Goal: Information Seeking & Learning: Learn about a topic

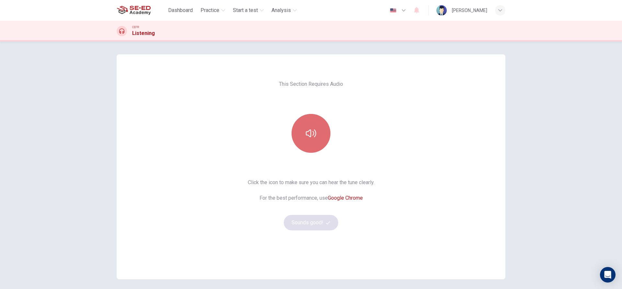
click at [306, 132] on icon "button" at bounding box center [311, 133] width 10 height 10
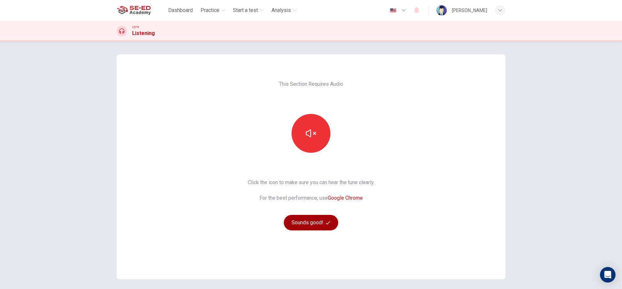
click at [295, 218] on button "Sounds good!" at bounding box center [311, 223] width 54 height 16
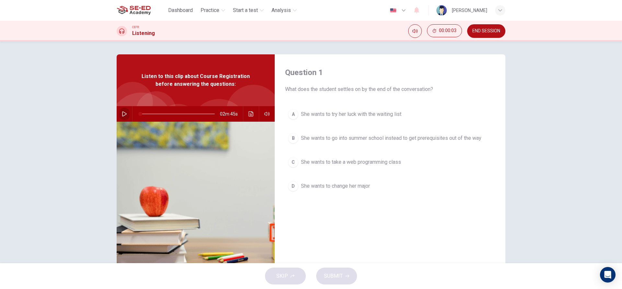
click at [124, 113] on icon "button" at bounding box center [124, 113] width 5 height 5
click at [249, 114] on icon "Click to see the audio transcription" at bounding box center [250, 113] width 5 height 5
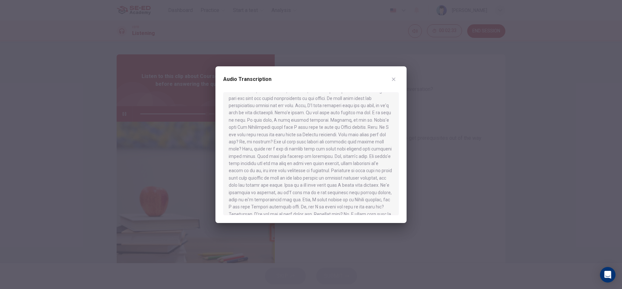
scroll to position [120, 0]
click at [300, 255] on div at bounding box center [311, 144] width 622 height 289
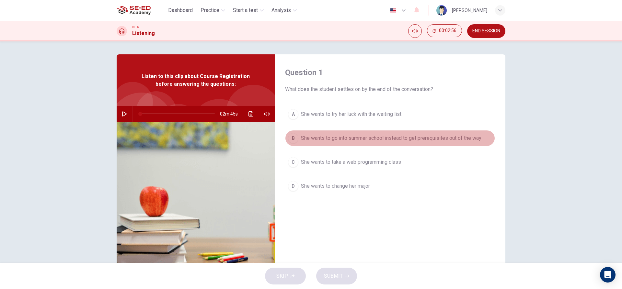
click at [292, 143] on div "B" at bounding box center [293, 138] width 10 height 10
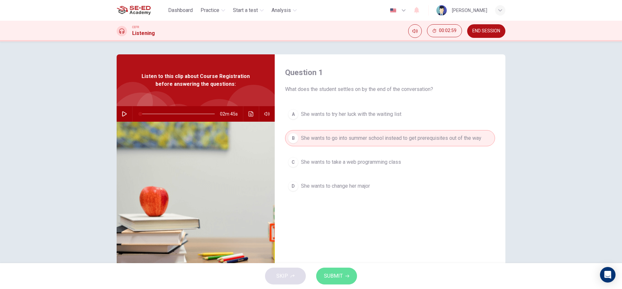
click at [338, 278] on span "SUBMIT" at bounding box center [333, 276] width 19 height 9
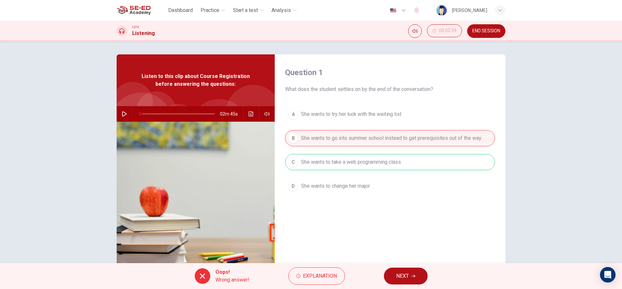
click at [403, 276] on span "NEXT" at bounding box center [402, 276] width 13 height 9
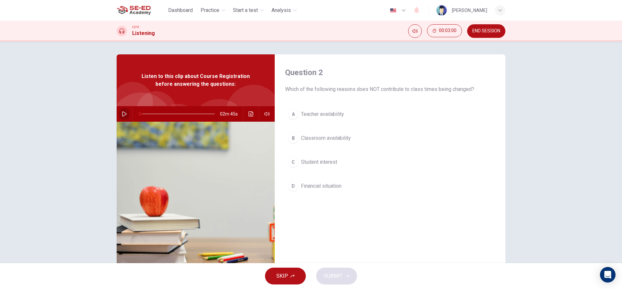
click at [119, 114] on button "button" at bounding box center [124, 114] width 10 height 16
click at [126, 115] on button "button" at bounding box center [124, 114] width 10 height 16
click at [122, 116] on icon "button" at bounding box center [124, 113] width 5 height 5
click at [252, 109] on button "Click to see the audio transcription" at bounding box center [251, 114] width 10 height 16
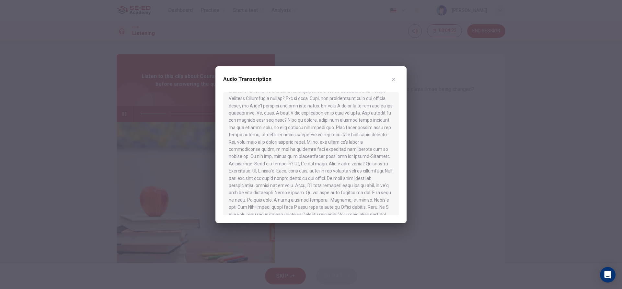
scroll to position [32, 0]
click at [235, 249] on div at bounding box center [311, 144] width 622 height 289
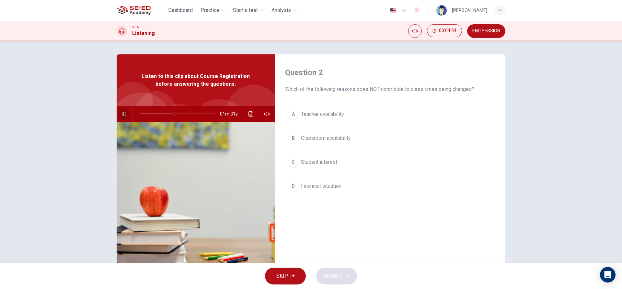
click at [120, 110] on button "button" at bounding box center [124, 114] width 10 height 16
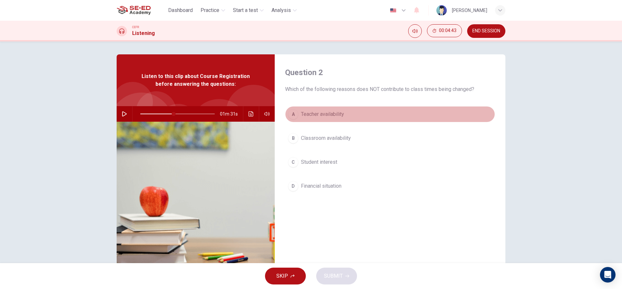
click at [297, 114] on button "A Teacher availability" at bounding box center [390, 114] width 210 height 16
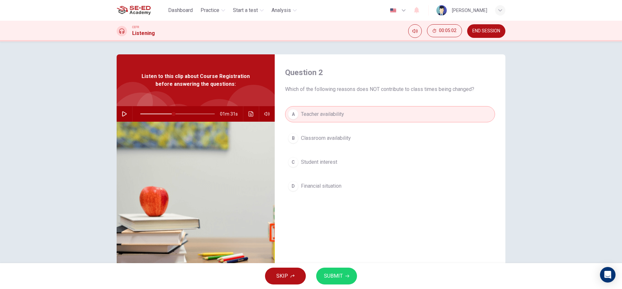
click at [122, 113] on icon "button" at bounding box center [124, 113] width 5 height 5
click at [124, 113] on icon "button" at bounding box center [124, 113] width 5 height 5
drag, startPoint x: 325, startPoint y: 275, endPoint x: 329, endPoint y: 229, distance: 46.2
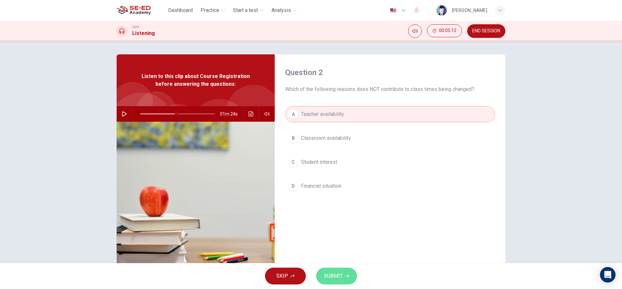
click at [325, 275] on span "SUBMIT" at bounding box center [333, 276] width 19 height 9
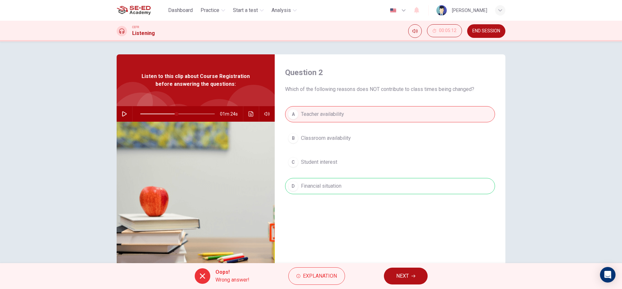
click at [414, 279] on button "NEXT" at bounding box center [406, 276] width 44 height 17
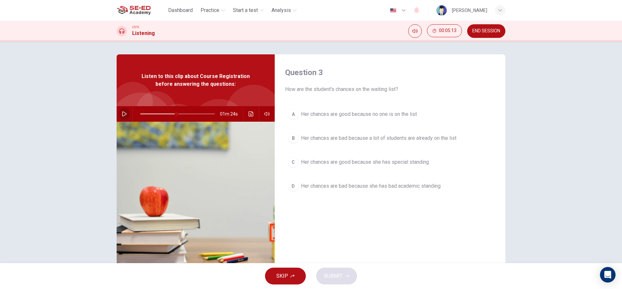
click at [121, 111] on button "button" at bounding box center [124, 114] width 10 height 16
drag, startPoint x: 173, startPoint y: 114, endPoint x: 63, endPoint y: 114, distance: 109.8
click at [63, 114] on div "Question 3 How are the student's chances on the waiting list? A Her chances are…" at bounding box center [311, 152] width 622 height 222
click at [119, 113] on button "button" at bounding box center [124, 114] width 10 height 16
type input "2"
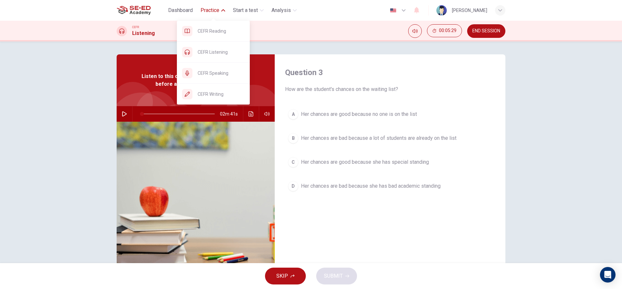
click at [210, 10] on span "Practice" at bounding box center [210, 10] width 19 height 8
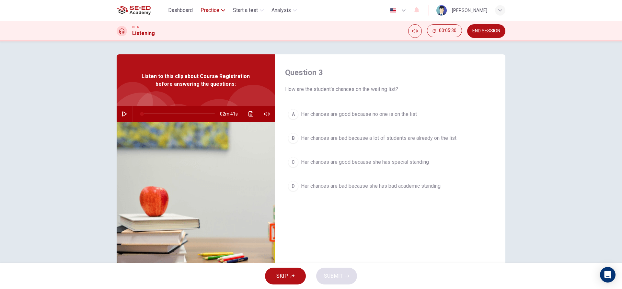
click at [210, 10] on span "Practice" at bounding box center [210, 10] width 19 height 8
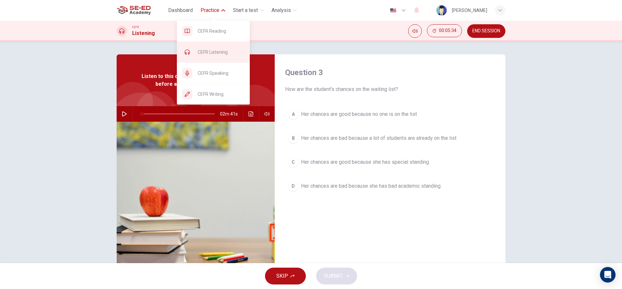
click at [209, 56] on div "CEFR Listening" at bounding box center [213, 52] width 73 height 21
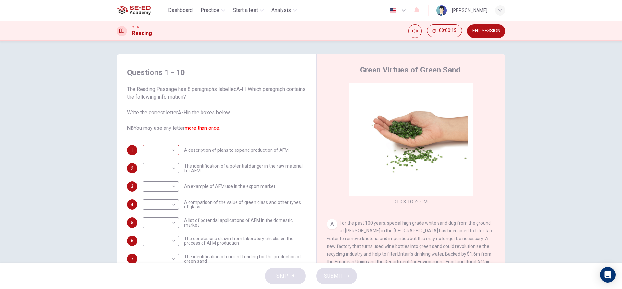
click at [167, 151] on body "This site uses cookies, as explained in our Privacy Policy . If you agree to th…" at bounding box center [311, 144] width 622 height 289
click at [173, 150] on div at bounding box center [311, 144] width 622 height 289
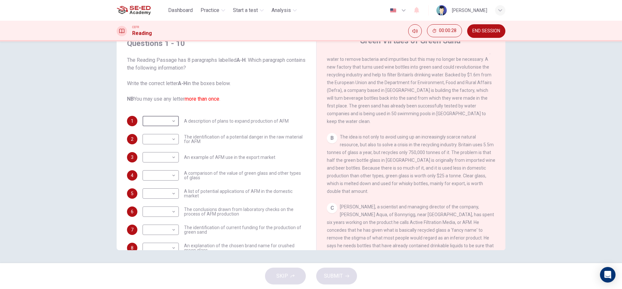
scroll to position [130, 0]
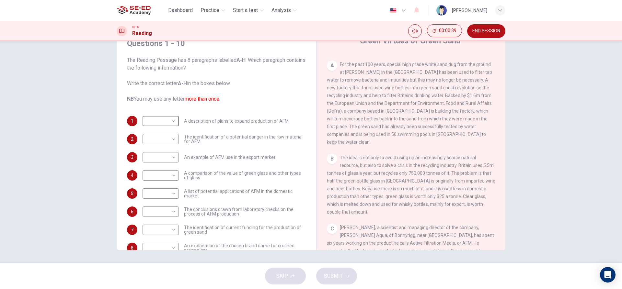
click at [207, 23] on div "CEFR Reading 00:00:39 END SESSION" at bounding box center [311, 31] width 622 height 21
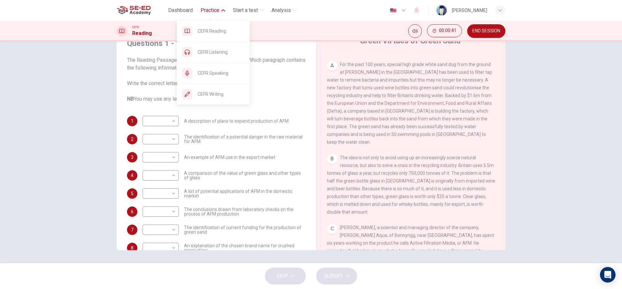
click at [206, 13] on span "Practice" at bounding box center [210, 10] width 19 height 8
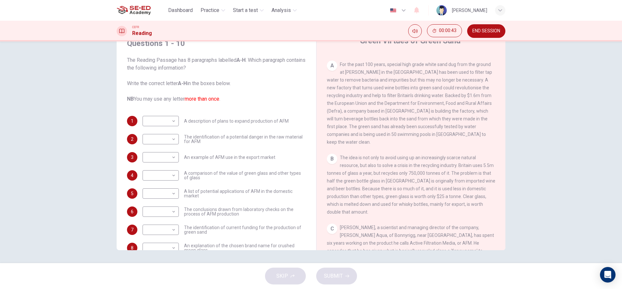
click at [208, 4] on div "Dashboard Practice Start a test Analysis" at bounding box center [208, 10] width 183 height 13
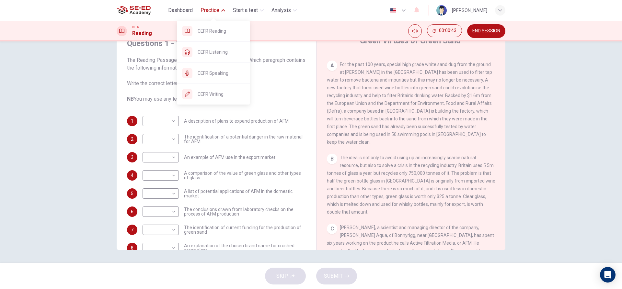
click at [208, 7] on span "Practice" at bounding box center [210, 10] width 19 height 8
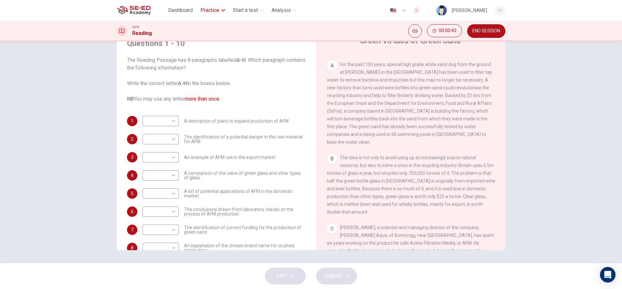
click at [208, 7] on span "Practice" at bounding box center [210, 10] width 19 height 8
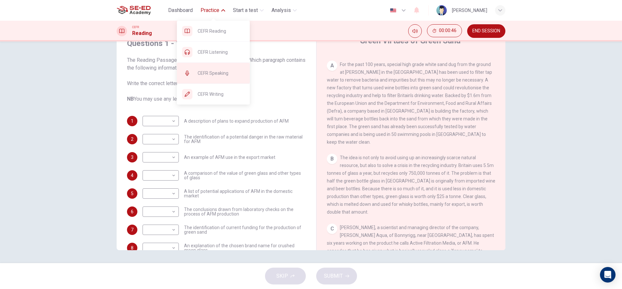
click at [200, 68] on div "CEFR Speaking" at bounding box center [213, 73] width 73 height 21
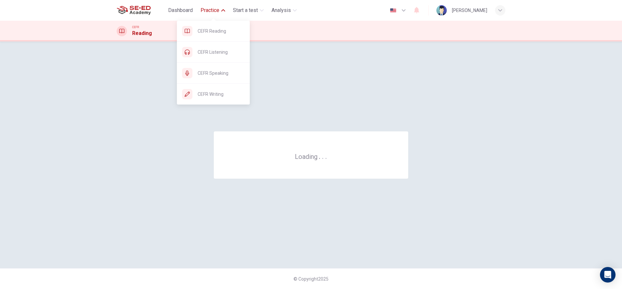
scroll to position [0, 0]
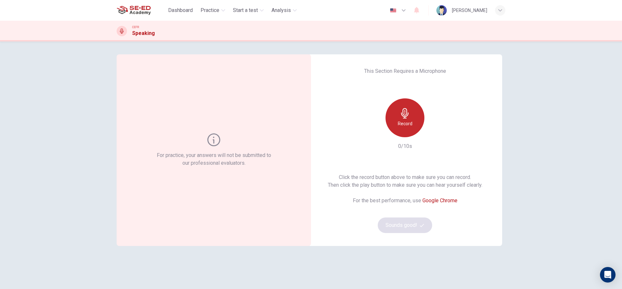
click at [406, 121] on h6 "Record" at bounding box center [405, 124] width 15 height 8
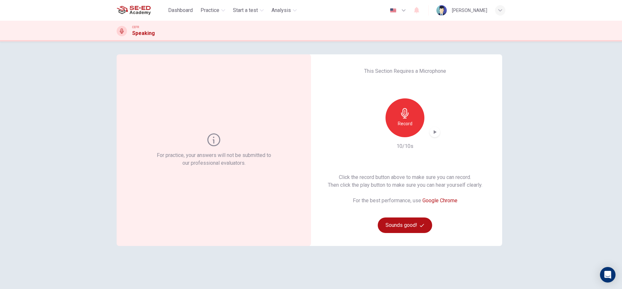
click at [436, 135] on icon "button" at bounding box center [434, 132] width 6 height 6
click at [403, 117] on icon "button" at bounding box center [405, 113] width 10 height 10
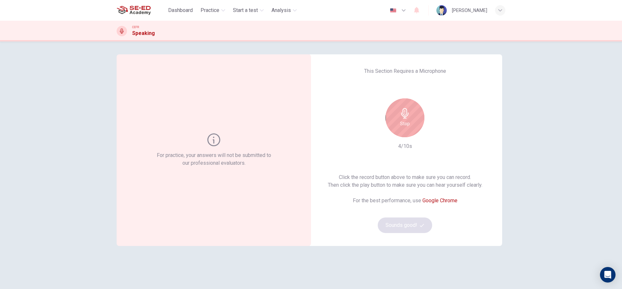
click at [418, 111] on div "Stop" at bounding box center [404, 117] width 39 height 39
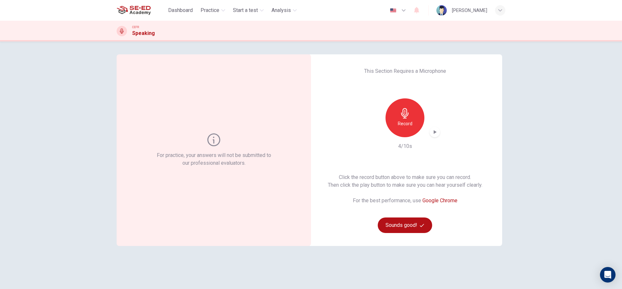
click at [434, 130] on icon "button" at bounding box center [434, 132] width 6 height 6
click at [402, 115] on icon "button" at bounding box center [404, 113] width 7 height 10
click at [431, 130] on icon "button" at bounding box center [434, 132] width 6 height 6
click at [407, 119] on div "Record" at bounding box center [404, 117] width 39 height 39
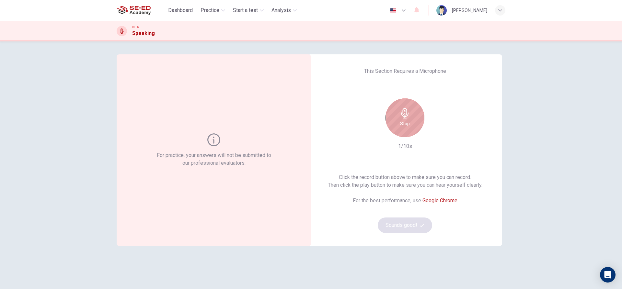
click at [409, 122] on div "Stop" at bounding box center [404, 117] width 39 height 39
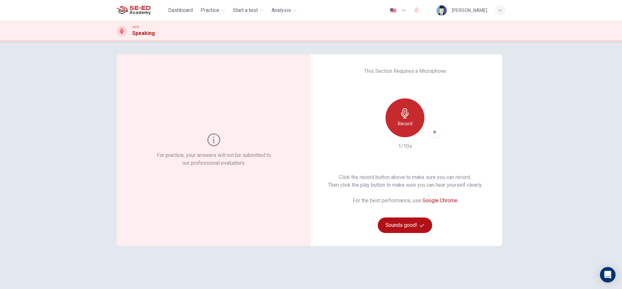
click at [404, 120] on div "Record" at bounding box center [404, 117] width 39 height 39
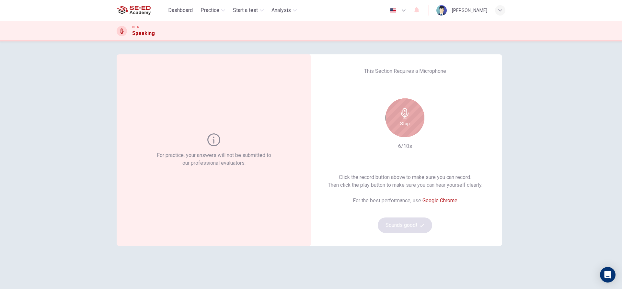
click at [408, 117] on icon "button" at bounding box center [405, 113] width 10 height 10
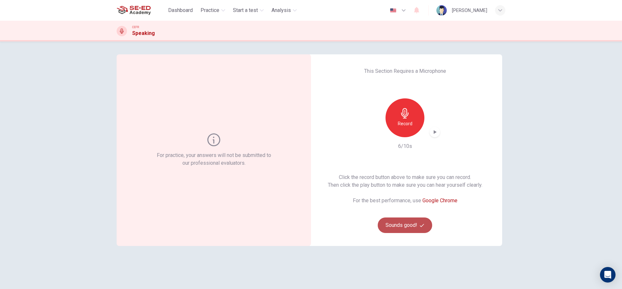
click at [408, 221] on button "Sounds good!" at bounding box center [405, 226] width 54 height 16
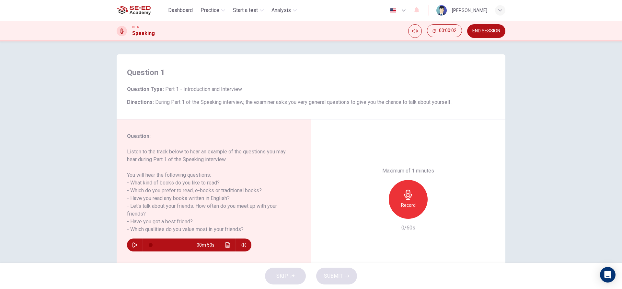
click at [127, 247] on div "00m 50s" at bounding box center [189, 245] width 124 height 13
click at [132, 247] on icon "button" at bounding box center [134, 245] width 5 height 5
click at [134, 245] on icon "button" at bounding box center [134, 245] width 5 height 5
type input "81"
click at [489, 32] on span "END SESSION" at bounding box center [486, 31] width 28 height 5
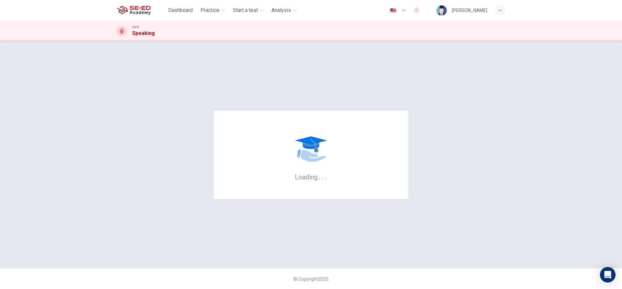
click at [139, 15] on img at bounding box center [134, 10] width 34 height 13
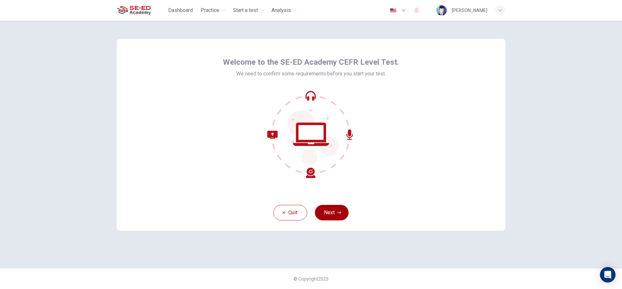
click at [329, 212] on button "Next" at bounding box center [332, 213] width 34 height 16
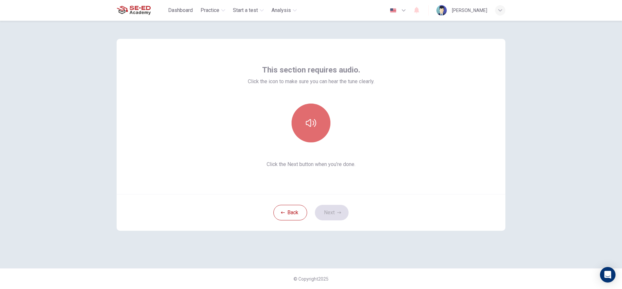
click at [315, 126] on icon "button" at bounding box center [311, 123] width 10 height 8
click at [329, 215] on button "Next" at bounding box center [332, 213] width 34 height 16
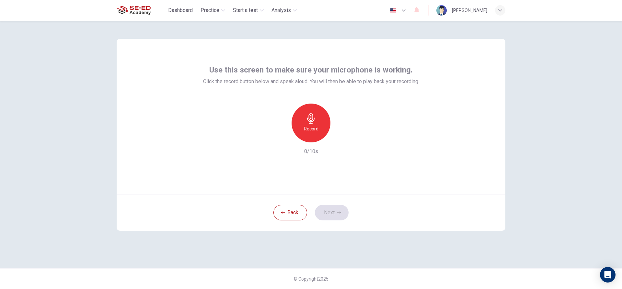
click at [322, 121] on div "Record" at bounding box center [311, 123] width 39 height 39
click at [314, 124] on div "Stop" at bounding box center [311, 123] width 39 height 39
click at [339, 135] on icon "button" at bounding box center [341, 137] width 6 height 6
click at [282, 135] on icon "button" at bounding box center [281, 137] width 6 height 6
click at [313, 131] on h6 "Record" at bounding box center [311, 129] width 15 height 8
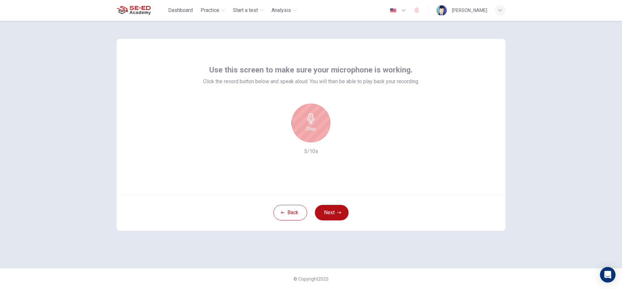
click at [309, 132] on h6 "Stop" at bounding box center [311, 129] width 10 height 8
click at [345, 138] on div "button" at bounding box center [341, 137] width 10 height 10
click at [279, 135] on icon "button" at bounding box center [281, 137] width 6 height 6
click at [334, 209] on button "Next" at bounding box center [332, 213] width 34 height 16
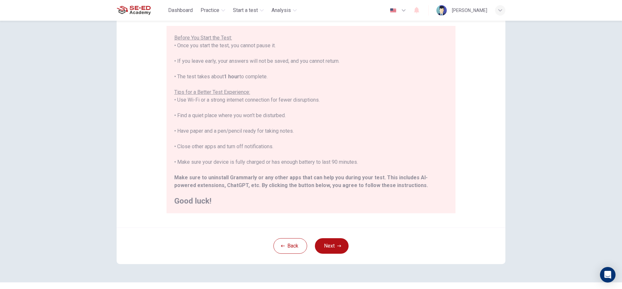
scroll to position [71, 0]
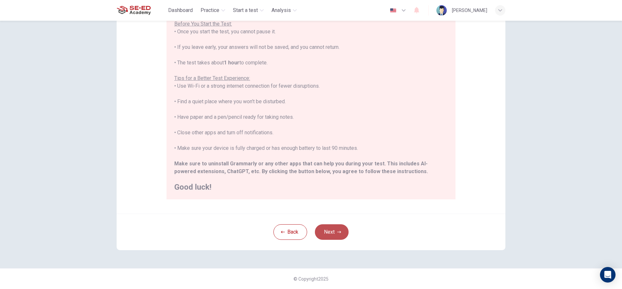
click at [328, 229] on button "Next" at bounding box center [332, 232] width 34 height 16
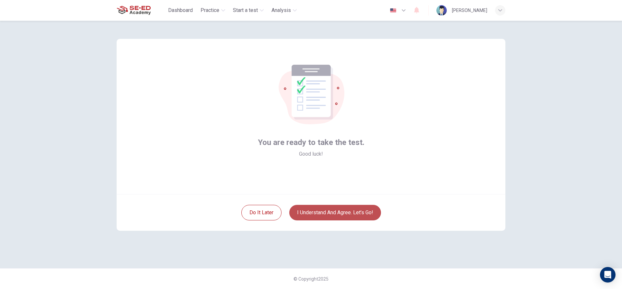
click at [330, 211] on button "I understand and agree. Let’s go!" at bounding box center [335, 213] width 92 height 16
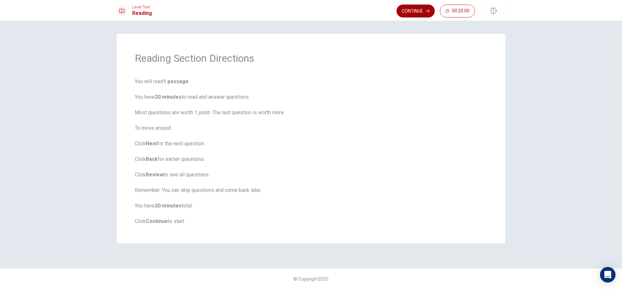
click at [414, 14] on button "Continue" at bounding box center [415, 11] width 38 height 13
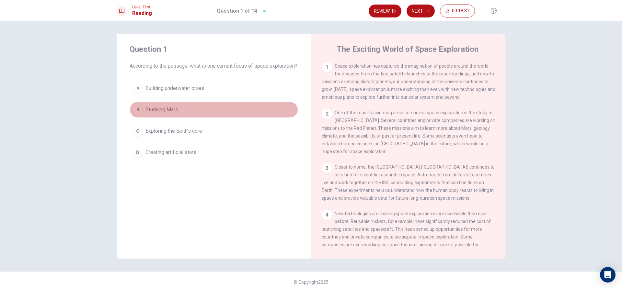
click at [135, 115] on div "B" at bounding box center [137, 110] width 10 height 10
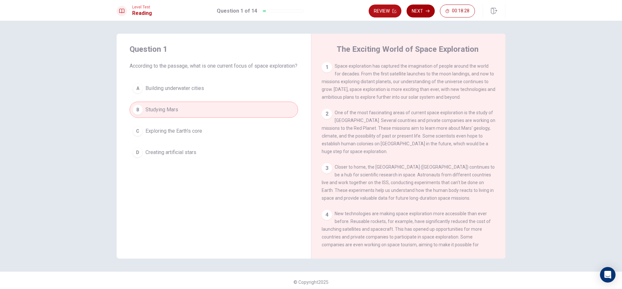
click at [424, 12] on button "Next" at bounding box center [421, 11] width 28 height 13
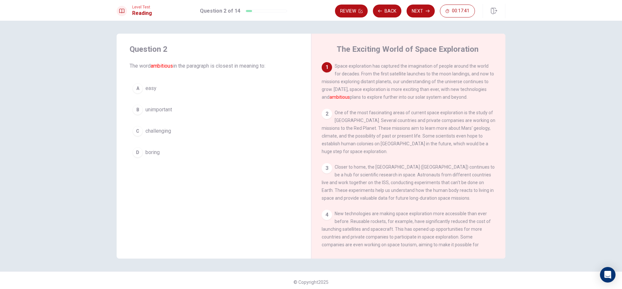
click at [135, 86] on div "A" at bounding box center [137, 88] width 10 height 10
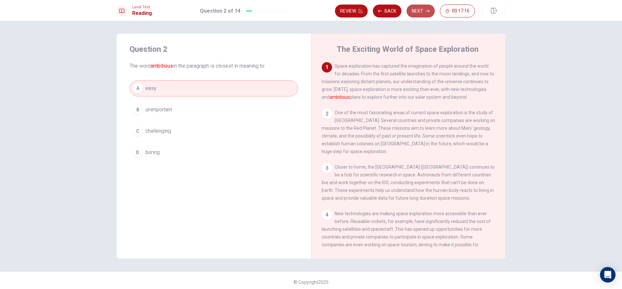
click at [421, 13] on button "Next" at bounding box center [421, 11] width 28 height 13
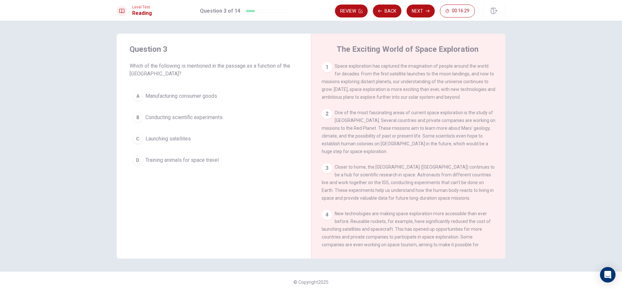
click at [138, 117] on div "B" at bounding box center [137, 117] width 10 height 10
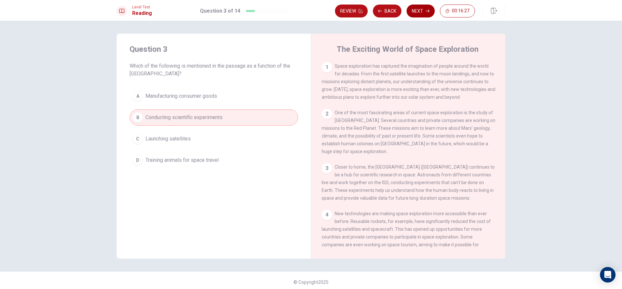
click at [418, 7] on button "Next" at bounding box center [421, 11] width 28 height 13
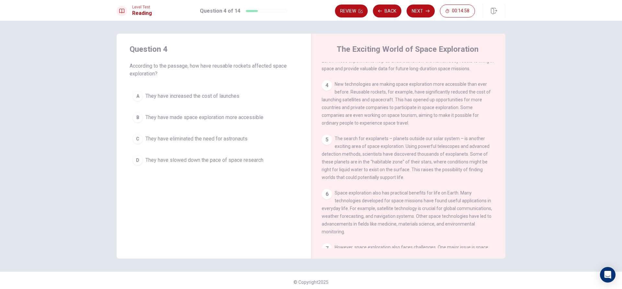
scroll to position [162, 0]
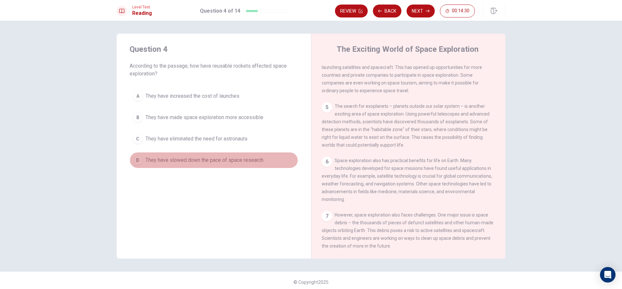
click at [137, 161] on div "D" at bounding box center [137, 160] width 10 height 10
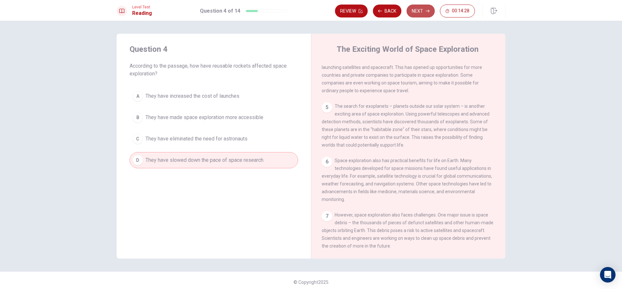
click at [420, 15] on button "Next" at bounding box center [421, 11] width 28 height 13
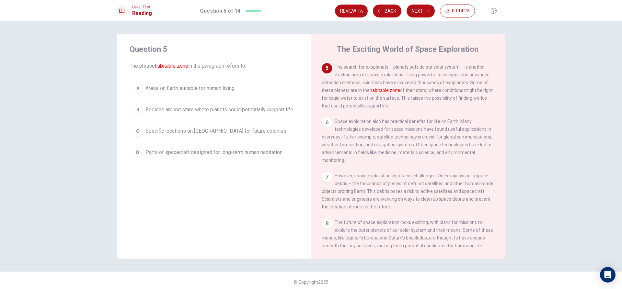
scroll to position [169, 0]
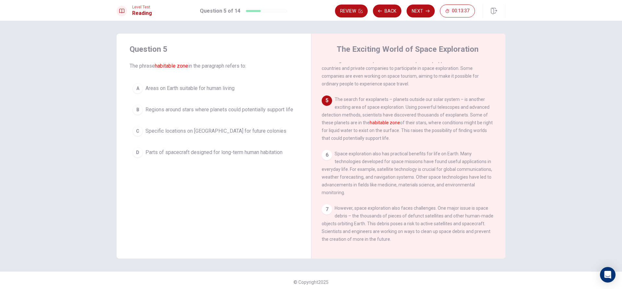
click at [137, 153] on div "D" at bounding box center [137, 152] width 10 height 10
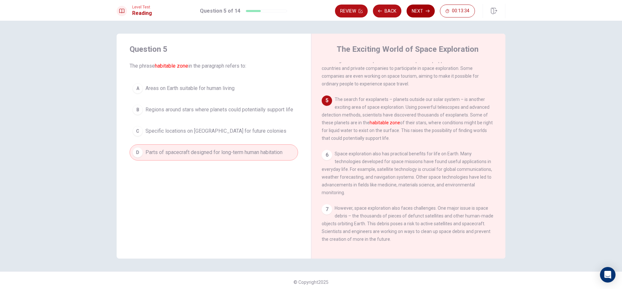
click at [420, 9] on button "Next" at bounding box center [421, 11] width 28 height 13
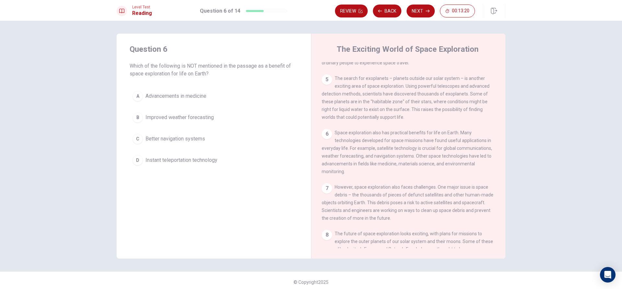
scroll to position [201, 0]
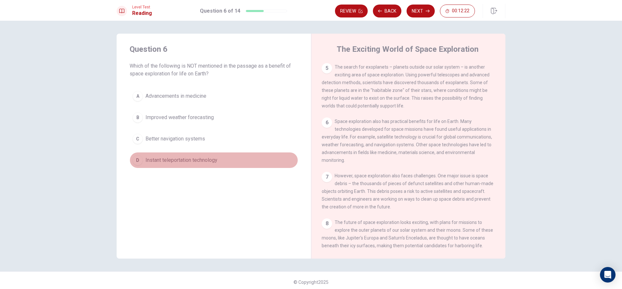
click at [134, 162] on div "D" at bounding box center [137, 160] width 10 height 10
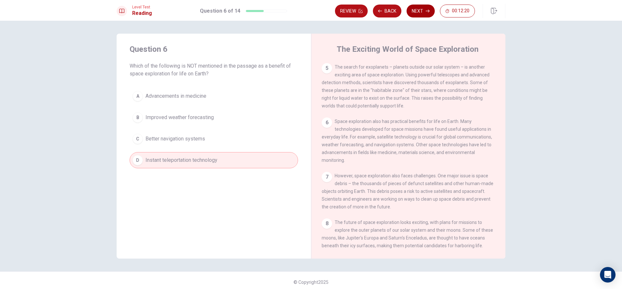
click at [415, 10] on button "Next" at bounding box center [421, 11] width 28 height 13
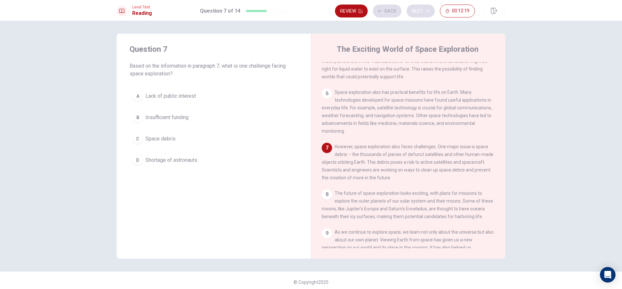
scroll to position [233, 0]
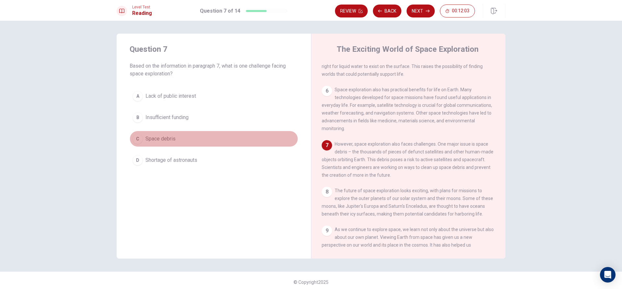
click at [137, 134] on div "C" at bounding box center [137, 139] width 10 height 10
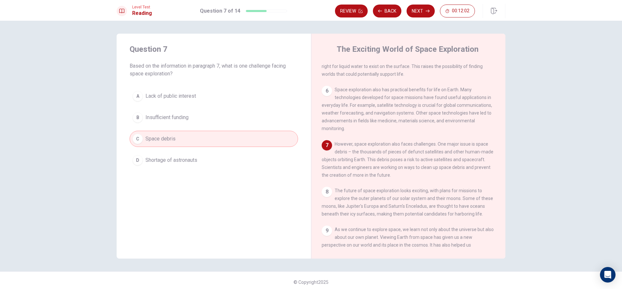
click at [417, 4] on div "Review Back Next 00:12:02" at bounding box center [420, 11] width 170 height 14
click at [416, 10] on button "Next" at bounding box center [421, 11] width 28 height 13
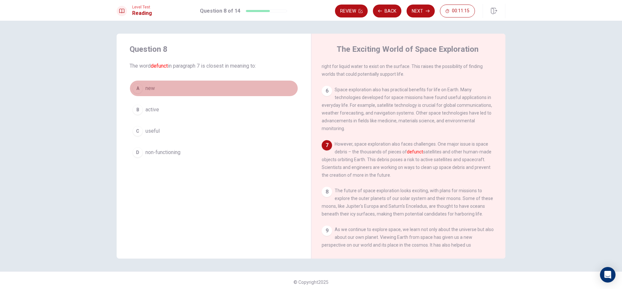
click at [134, 90] on div "A" at bounding box center [137, 88] width 10 height 10
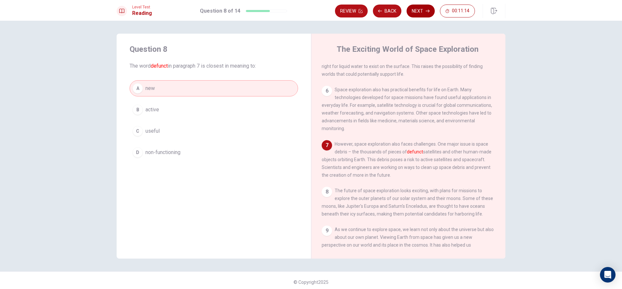
click at [424, 9] on button "Next" at bounding box center [421, 11] width 28 height 13
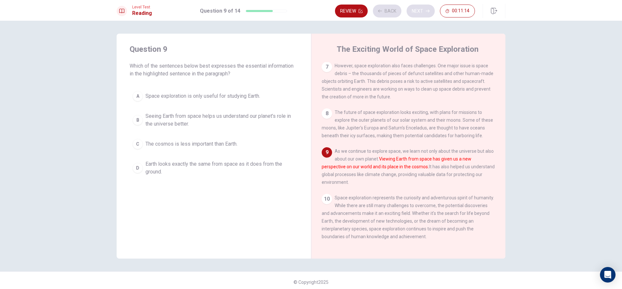
scroll to position [321, 0]
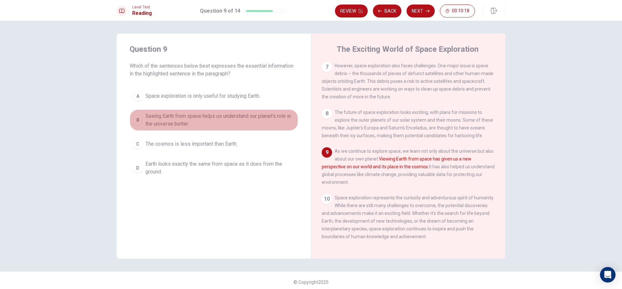
click at [135, 120] on div "B" at bounding box center [137, 120] width 10 height 10
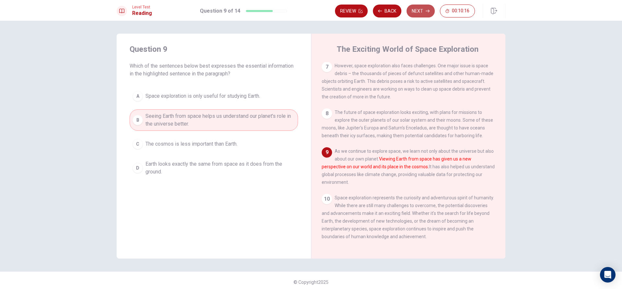
click at [421, 14] on button "Next" at bounding box center [421, 11] width 28 height 13
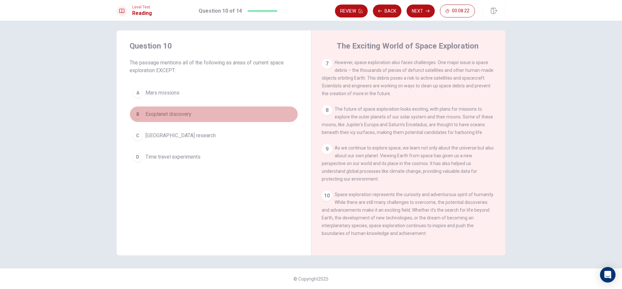
click at [136, 114] on div "B" at bounding box center [137, 114] width 10 height 10
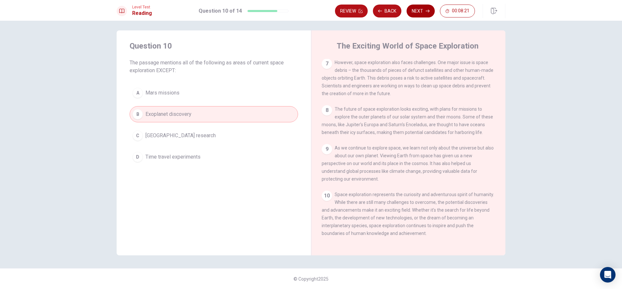
click at [419, 5] on button "Next" at bounding box center [421, 11] width 28 height 13
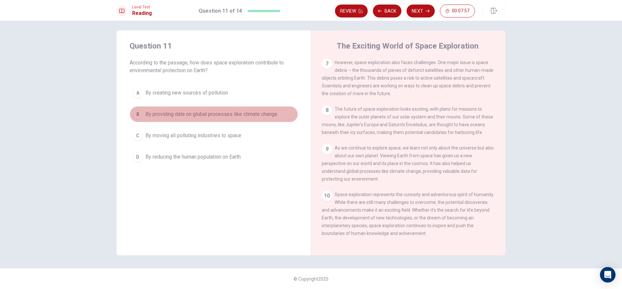
click at [139, 111] on div "B" at bounding box center [137, 114] width 10 height 10
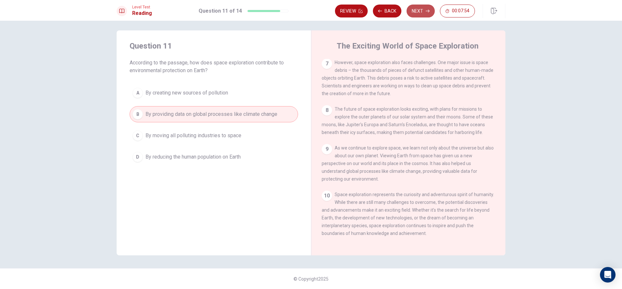
click at [424, 8] on button "Next" at bounding box center [421, 11] width 28 height 13
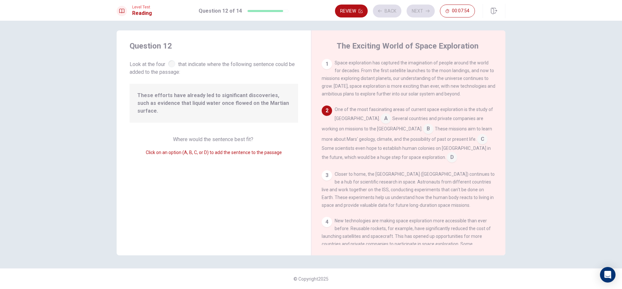
scroll to position [48, 0]
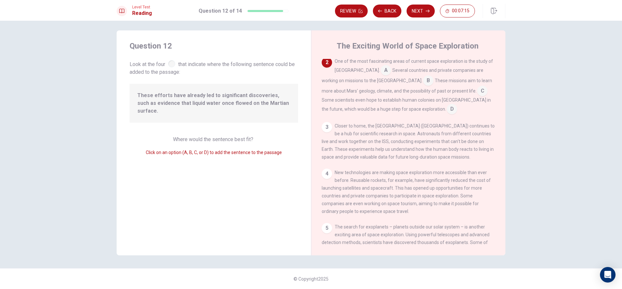
click at [381, 72] on input at bounding box center [386, 71] width 10 height 10
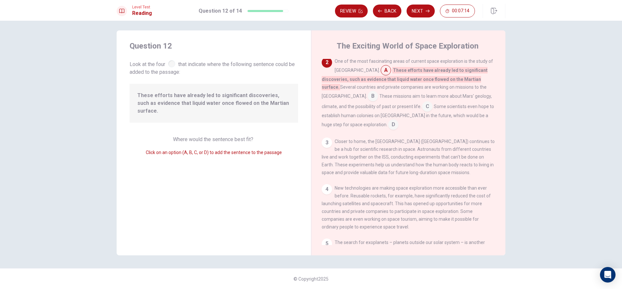
click at [381, 72] on input at bounding box center [386, 71] width 10 height 10
click at [422, 107] on input at bounding box center [427, 107] width 10 height 10
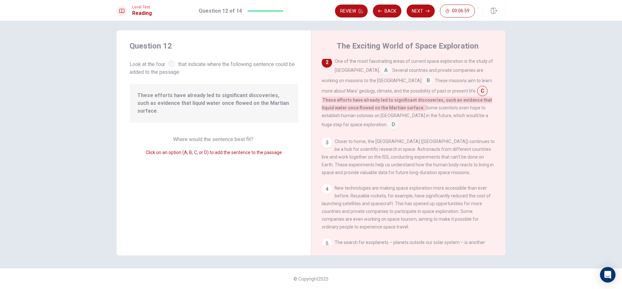
click at [388, 122] on input at bounding box center [393, 125] width 10 height 10
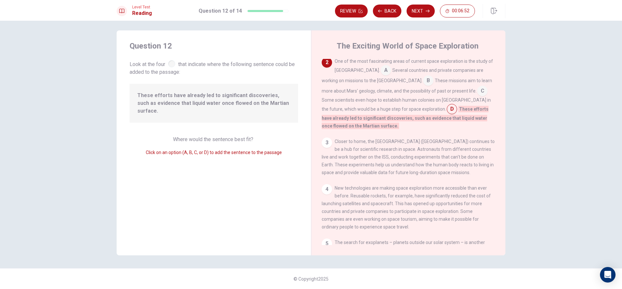
click at [423, 81] on input at bounding box center [428, 81] width 10 height 10
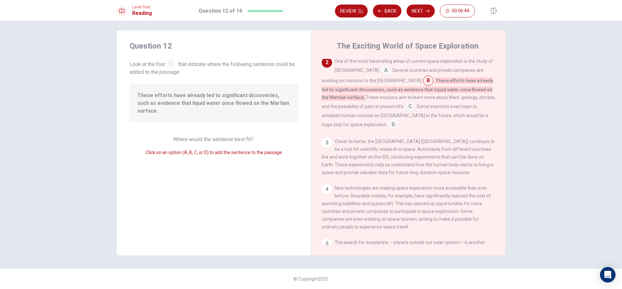
click at [322, 148] on div "3" at bounding box center [327, 143] width 10 height 10
drag, startPoint x: 327, startPoint y: 140, endPoint x: 325, endPoint y: 145, distance: 5.5
click at [325, 145] on div "3" at bounding box center [327, 143] width 10 height 10
click at [324, 146] on div "3" at bounding box center [327, 143] width 10 height 10
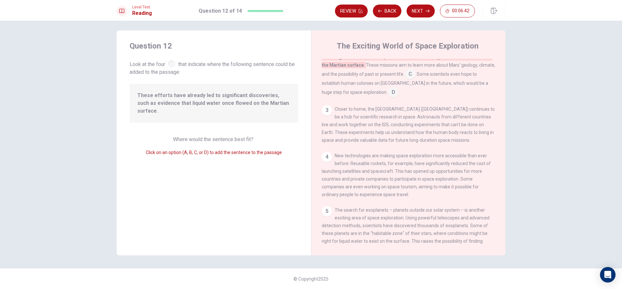
scroll to position [113, 0]
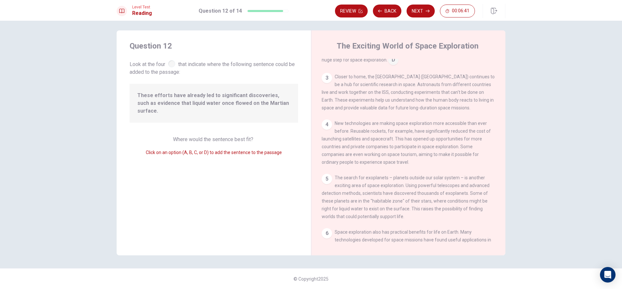
click at [361, 104] on span "Closer to home, the [GEOGRAPHIC_DATA] ([GEOGRAPHIC_DATA]) continues to be a hub…" at bounding box center [408, 92] width 173 height 36
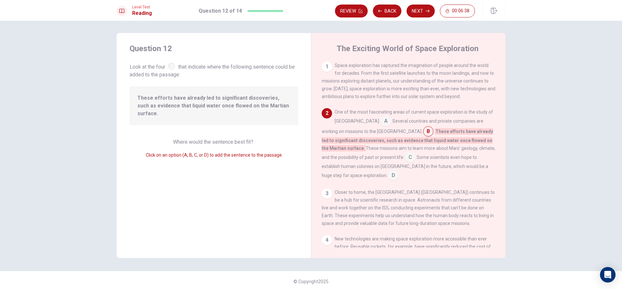
scroll to position [0, 0]
click at [327, 65] on div "1" at bounding box center [327, 67] width 10 height 10
click at [331, 68] on div "1 Space exploration has captured the imagination of people around the world for…" at bounding box center [409, 81] width 174 height 39
click at [323, 69] on div "1" at bounding box center [327, 67] width 10 height 10
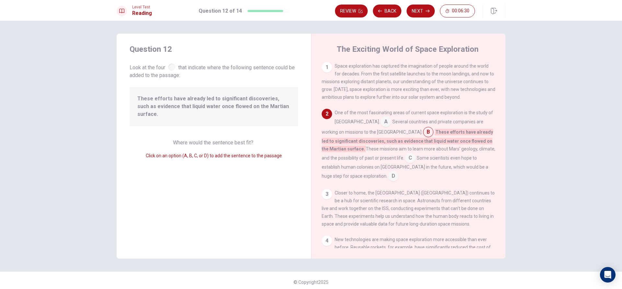
click at [381, 125] on input at bounding box center [386, 122] width 10 height 10
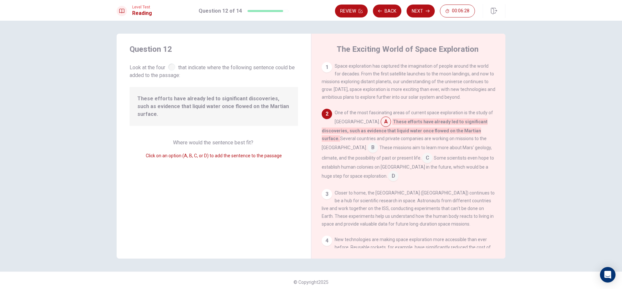
click at [378, 143] on input at bounding box center [373, 148] width 10 height 10
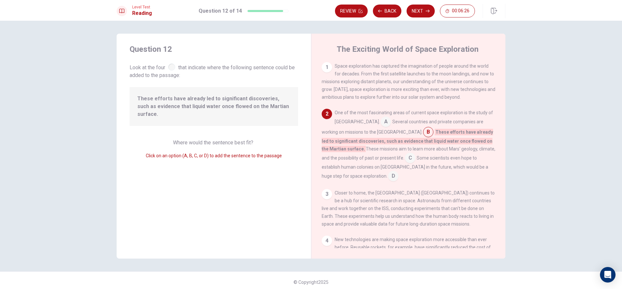
click at [325, 196] on div "3" at bounding box center [327, 194] width 10 height 10
click at [325, 193] on div "3" at bounding box center [327, 194] width 10 height 10
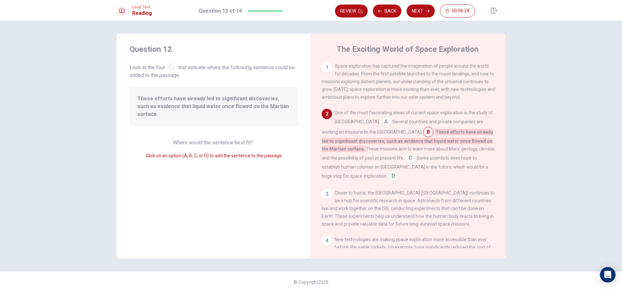
click at [191, 153] on span "Click on an option (A, B, C, or D) to add the sentence to the passage" at bounding box center [214, 155] width 136 height 5
drag, startPoint x: 207, startPoint y: 150, endPoint x: 212, endPoint y: 152, distance: 5.8
click at [209, 152] on div "Click on an option (A, B, C, or D) to add the sentence to the passage" at bounding box center [214, 156] width 168 height 8
drag, startPoint x: 256, startPoint y: 146, endPoint x: 259, endPoint y: 155, distance: 9.8
click at [259, 155] on div "Question 12 Look at the four that indicate where the following sentence could b…" at bounding box center [214, 146] width 194 height 225
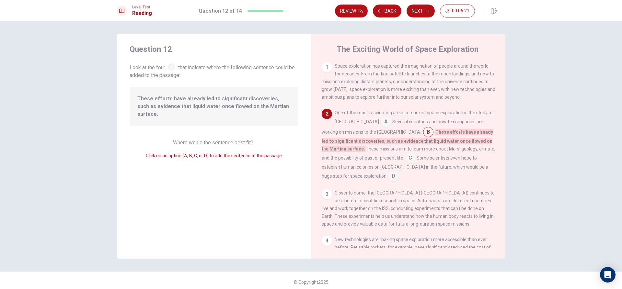
click at [336, 86] on div "1 Space exploration has captured the imagination of people around the world for…" at bounding box center [409, 81] width 174 height 39
click at [423, 133] on input at bounding box center [428, 133] width 10 height 10
click at [324, 68] on div "1" at bounding box center [327, 67] width 10 height 10
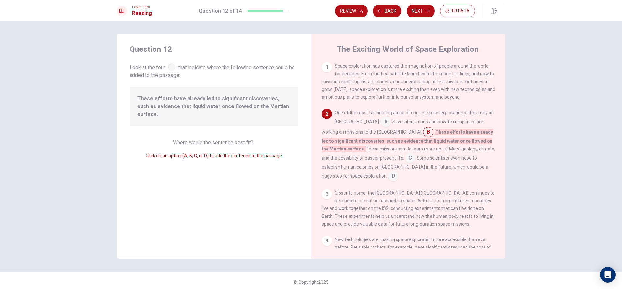
click at [324, 68] on div "1" at bounding box center [327, 67] width 10 height 10
click at [423, 136] on input at bounding box center [428, 133] width 10 height 10
click at [423, 133] on input at bounding box center [428, 133] width 10 height 10
click at [381, 123] on input at bounding box center [386, 122] width 10 height 10
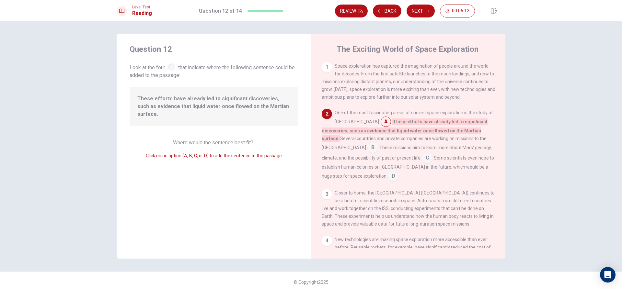
click at [381, 123] on input at bounding box center [386, 122] width 10 height 10
click at [324, 189] on div "3" at bounding box center [327, 194] width 10 height 10
click at [361, 159] on div "One of the most fascinating areas of current space exploration is the study of …" at bounding box center [409, 145] width 174 height 73
click at [398, 172] on input at bounding box center [393, 177] width 10 height 10
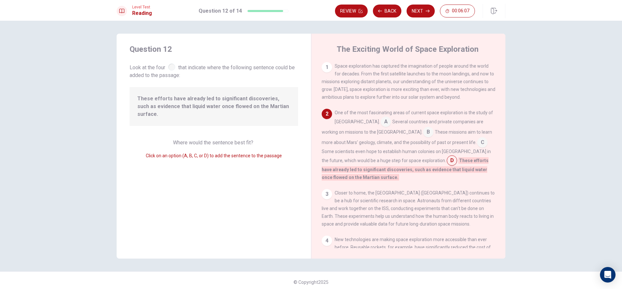
click at [323, 189] on div "3" at bounding box center [327, 194] width 10 height 10
click at [381, 127] on input at bounding box center [386, 122] width 10 height 10
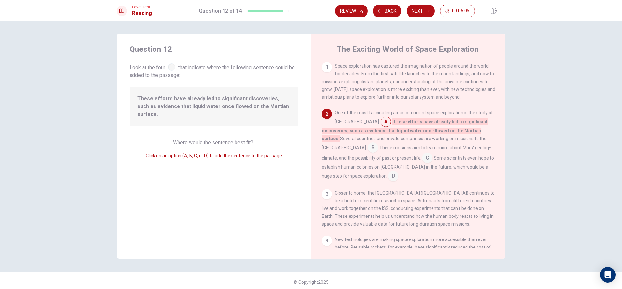
click at [332, 70] on div "1 Space exploration has captured the imagination of people around the world for…" at bounding box center [409, 81] width 174 height 39
click at [176, 117] on div "These efforts have already led to significant discoveries, such as evidence tha…" at bounding box center [214, 106] width 168 height 39
drag, startPoint x: 170, startPoint y: 75, endPoint x: 162, endPoint y: 52, distance: 24.9
click at [170, 75] on span "Look at the four that indicate where the following sentence could be added to t…" at bounding box center [214, 70] width 168 height 17
click at [163, 57] on div "Question 12 Look at the four that indicate where the following sentence could b…" at bounding box center [214, 61] width 168 height 35
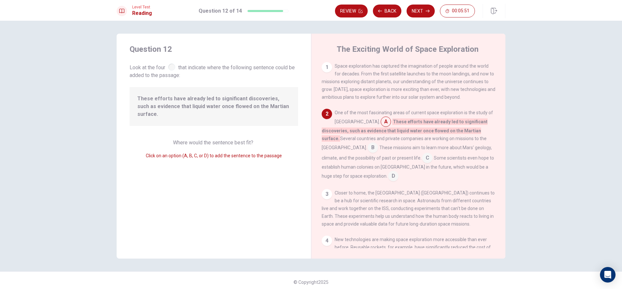
click at [378, 143] on input at bounding box center [373, 148] width 10 height 10
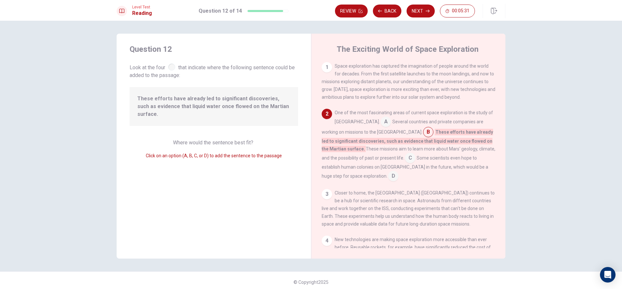
click at [405, 158] on input at bounding box center [410, 159] width 10 height 10
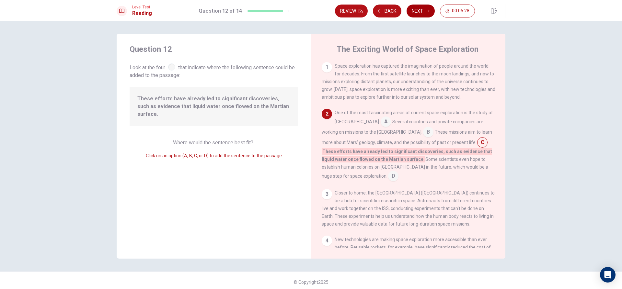
click at [421, 12] on button "Next" at bounding box center [421, 11] width 28 height 13
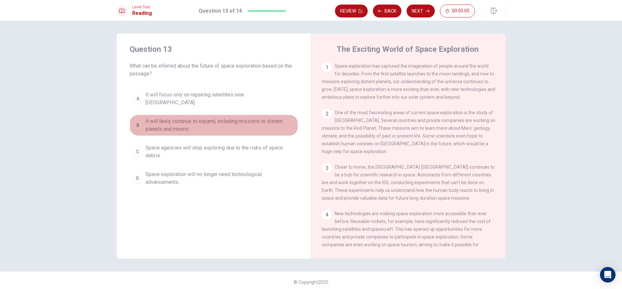
click at [135, 121] on div "B" at bounding box center [137, 125] width 10 height 10
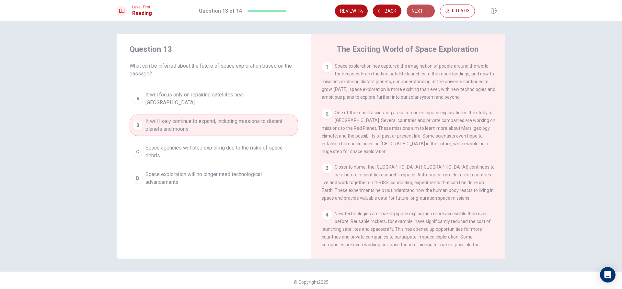
click at [418, 6] on button "Next" at bounding box center [421, 11] width 28 height 13
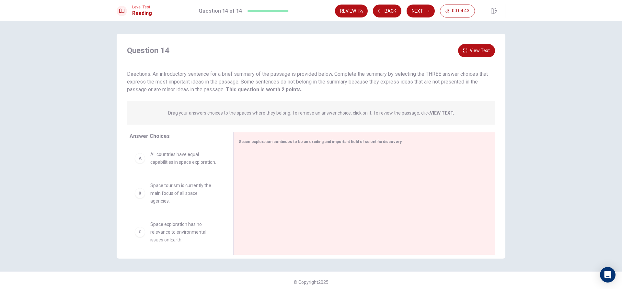
click at [141, 164] on div "A" at bounding box center [140, 158] width 10 height 10
click at [144, 166] on div "A All countries have equal capabilities in space exploration." at bounding box center [176, 159] width 83 height 16
drag, startPoint x: 180, startPoint y: 158, endPoint x: 169, endPoint y: 155, distance: 11.2
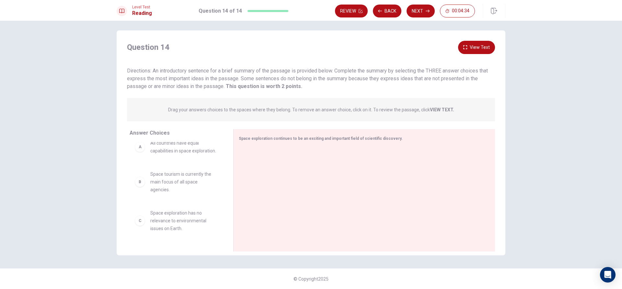
scroll to position [32, 0]
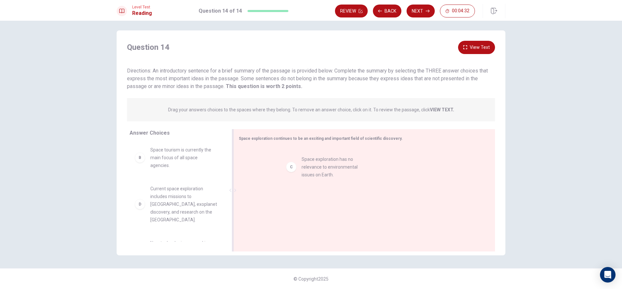
drag, startPoint x: 166, startPoint y: 205, endPoint x: 263, endPoint y: 160, distance: 107.3
click at [413, 7] on button "Next" at bounding box center [421, 11] width 28 height 13
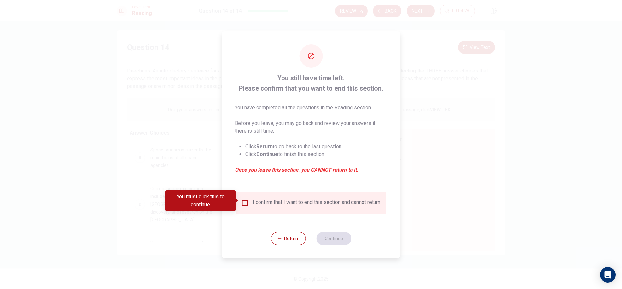
click at [247, 199] on input "You must click this to continue" at bounding box center [245, 203] width 8 height 8
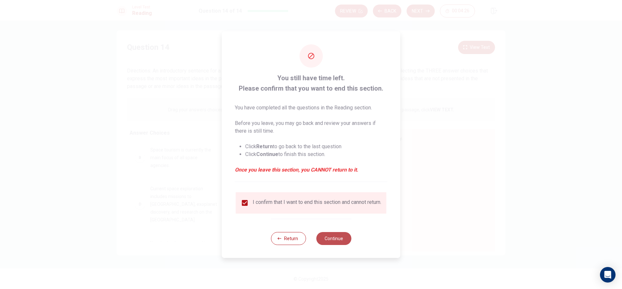
click at [331, 240] on button "Continue" at bounding box center [333, 238] width 35 height 13
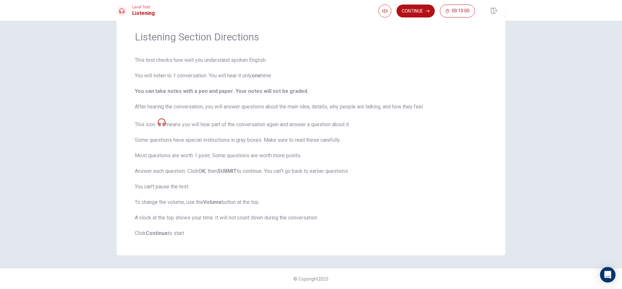
scroll to position [0, 0]
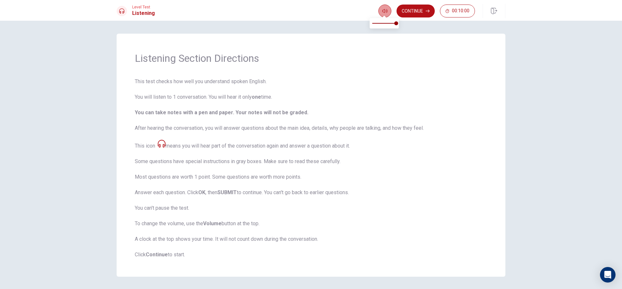
click at [384, 10] on icon "button" at bounding box center [384, 11] width 5 height 4
click at [420, 9] on button "Continue" at bounding box center [415, 11] width 38 height 13
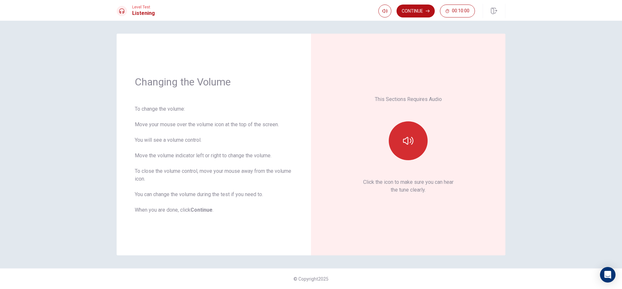
click at [396, 143] on button "button" at bounding box center [408, 140] width 39 height 39
click at [419, 135] on button "button" at bounding box center [408, 140] width 39 height 39
click at [411, 144] on button "button" at bounding box center [408, 140] width 39 height 39
click at [411, 144] on icon "button" at bounding box center [408, 141] width 10 height 10
click at [410, 153] on button "button" at bounding box center [408, 140] width 39 height 39
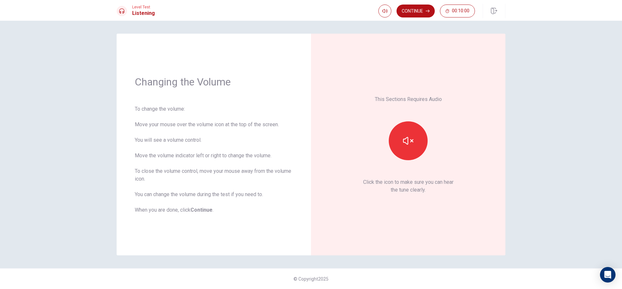
drag, startPoint x: 407, startPoint y: 13, endPoint x: 407, endPoint y: 19, distance: 6.8
click at [407, 19] on div "Level Test Listening Continue 00:10:00" at bounding box center [311, 10] width 622 height 21
click at [406, 8] on button "Continue" at bounding box center [415, 11] width 38 height 13
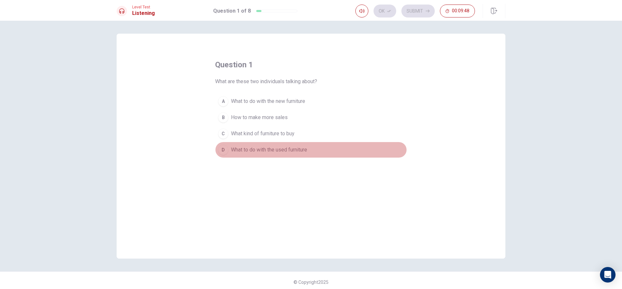
click at [224, 156] on button "D What to do with the used furniture" at bounding box center [311, 150] width 192 height 16
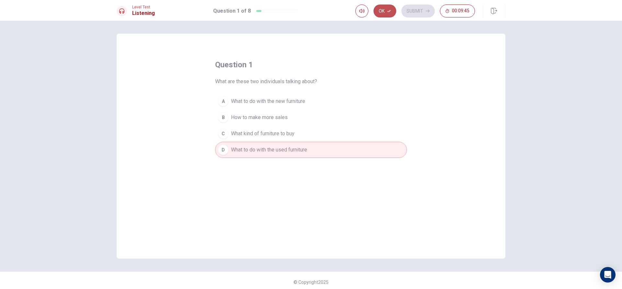
click at [393, 12] on button "Ok" at bounding box center [384, 11] width 23 height 13
click at [407, 12] on button "Submit" at bounding box center [417, 11] width 33 height 13
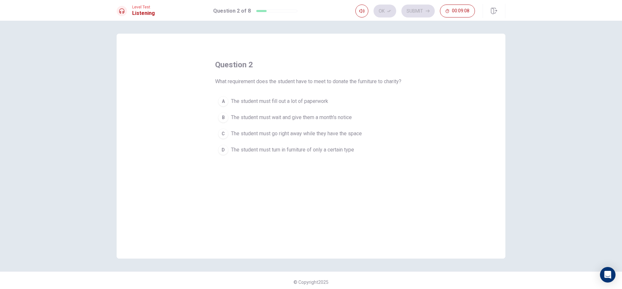
click at [218, 116] on div "B" at bounding box center [223, 117] width 10 height 10
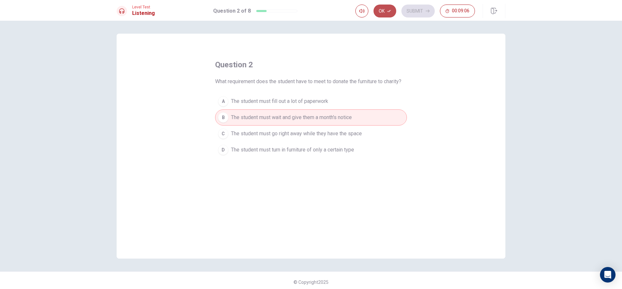
click at [380, 16] on button "Ok" at bounding box center [384, 11] width 23 height 13
click at [407, 8] on button "Submit" at bounding box center [417, 11] width 33 height 13
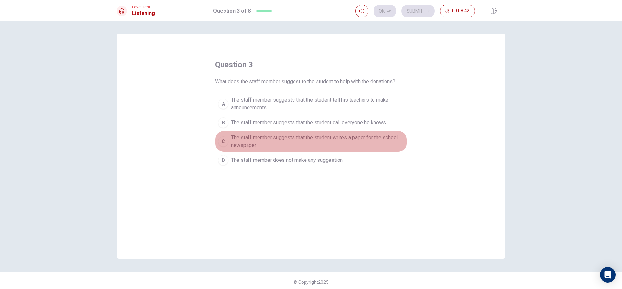
click at [222, 144] on div "C" at bounding box center [223, 141] width 10 height 10
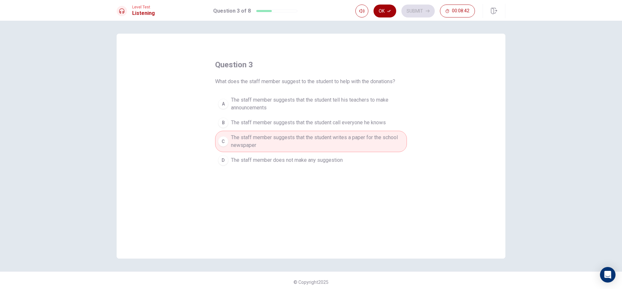
click at [380, 12] on button "Ok" at bounding box center [384, 11] width 23 height 13
click at [411, 11] on button "Submit" at bounding box center [417, 11] width 33 height 13
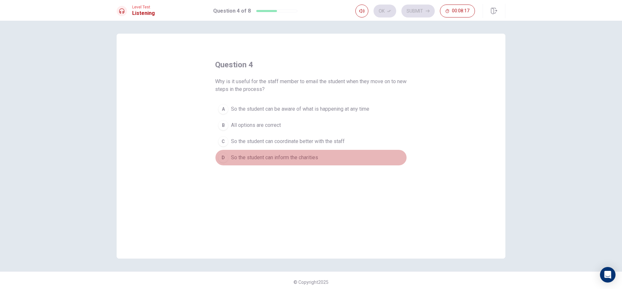
click at [226, 154] on button "D So the student can inform the charities" at bounding box center [311, 158] width 192 height 16
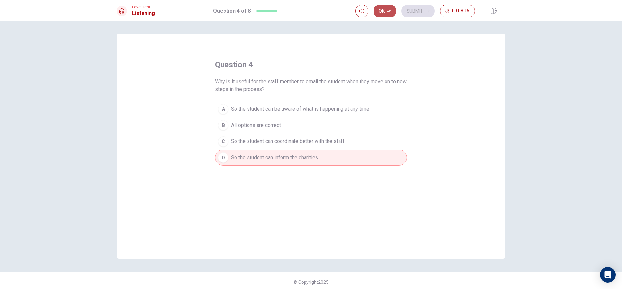
click at [393, 6] on button "Ok" at bounding box center [384, 11] width 23 height 13
click at [412, 6] on button "Submit" at bounding box center [417, 11] width 33 height 13
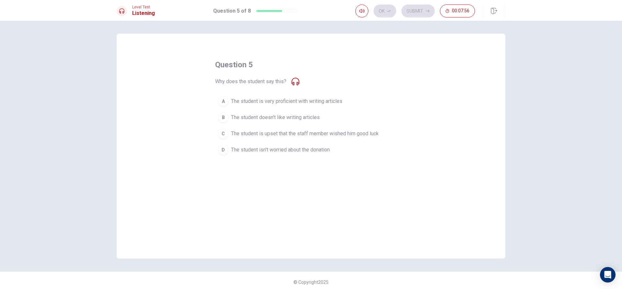
click at [224, 133] on div "C" at bounding box center [223, 134] width 10 height 10
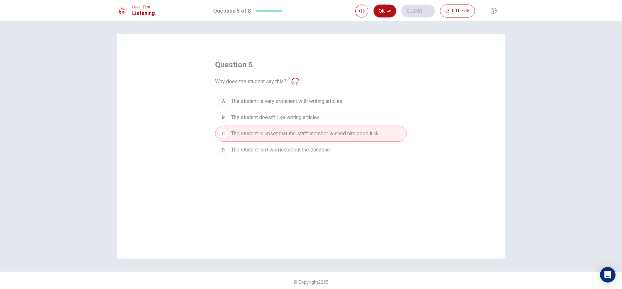
click at [376, 20] on div "Level Test Listening Question 5 of 8 Ok Submit 00:07:55" at bounding box center [311, 10] width 622 height 21
click at [387, 8] on button "Ok" at bounding box center [384, 11] width 23 height 13
click at [413, 10] on button "Submit" at bounding box center [417, 11] width 33 height 13
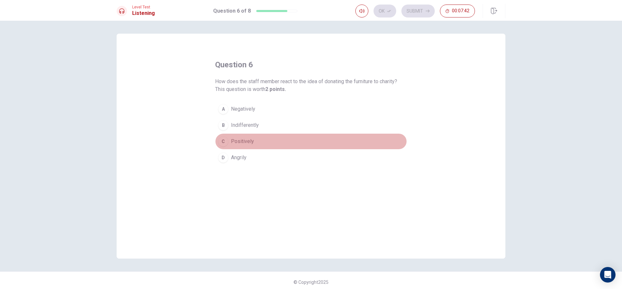
click at [224, 144] on div "C" at bounding box center [223, 141] width 10 height 10
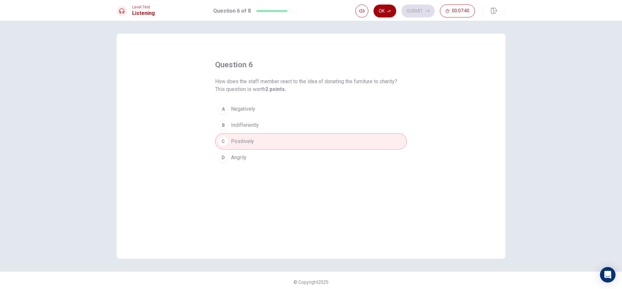
click at [385, 14] on button "Ok" at bounding box center [384, 11] width 23 height 13
click at [403, 14] on button "Submit" at bounding box center [417, 11] width 33 height 13
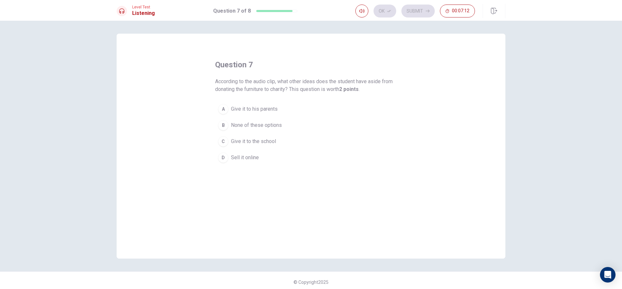
click at [221, 122] on div "B" at bounding box center [223, 125] width 10 height 10
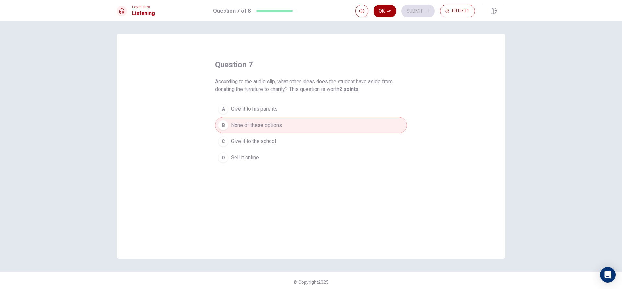
click at [385, 10] on button "Ok" at bounding box center [384, 11] width 23 height 13
click at [427, 14] on button "Submit" at bounding box center [417, 11] width 33 height 13
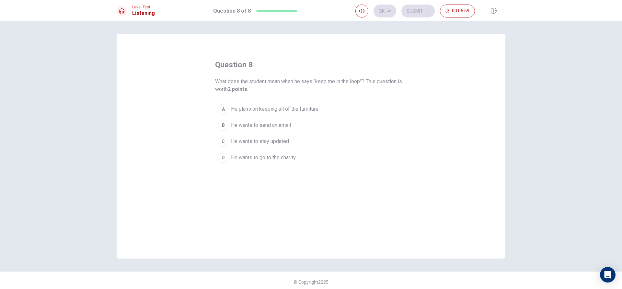
click at [224, 157] on div "D" at bounding box center [223, 158] width 10 height 10
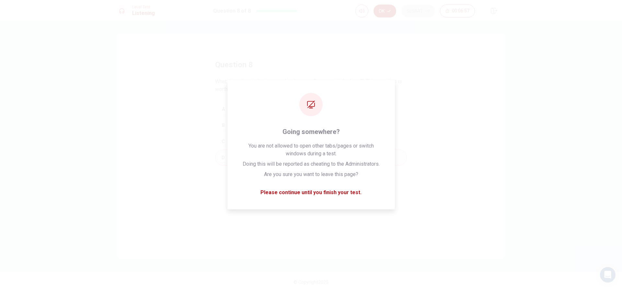
click at [381, 13] on button "Ok" at bounding box center [384, 11] width 23 height 13
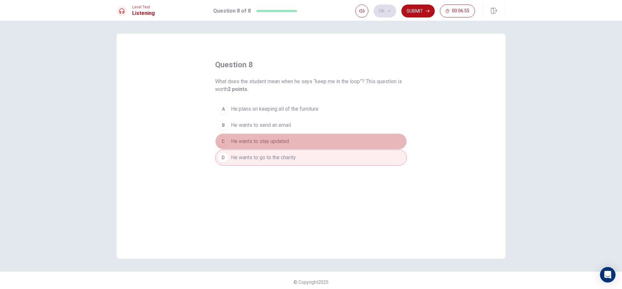
click at [221, 139] on div "C" at bounding box center [223, 141] width 10 height 10
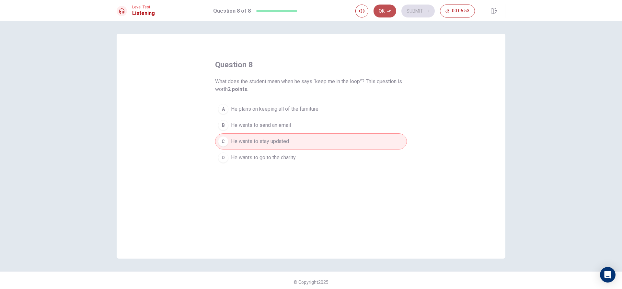
click at [388, 11] on icon "button" at bounding box center [389, 11] width 4 height 4
click at [411, 10] on button "Submit" at bounding box center [417, 11] width 33 height 13
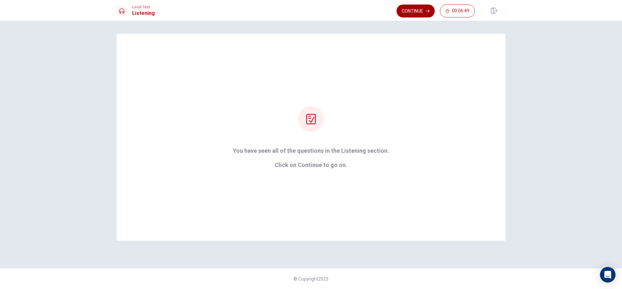
click at [406, 6] on button "Continue" at bounding box center [415, 11] width 38 height 13
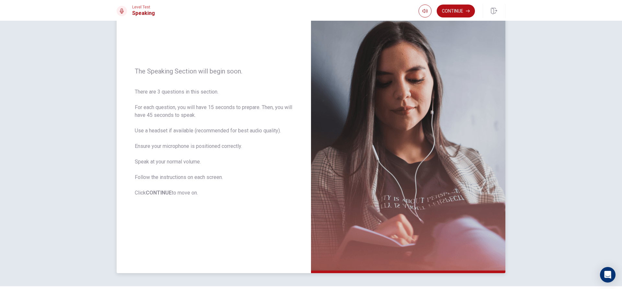
scroll to position [28, 0]
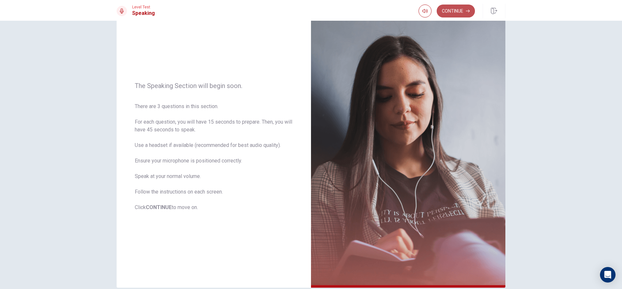
click at [449, 10] on button "Continue" at bounding box center [456, 11] width 38 height 13
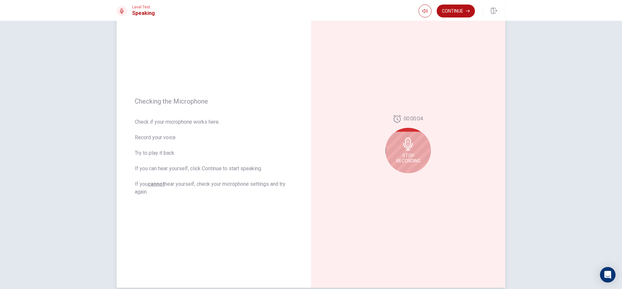
click at [404, 144] on icon at bounding box center [407, 144] width 9 height 13
click at [415, 178] on icon "Play Audio" at bounding box center [415, 179] width 3 height 4
click at [399, 180] on icon "Record Again" at bounding box center [401, 179] width 4 height 4
click at [405, 159] on span "Stop Recording" at bounding box center [408, 158] width 24 height 10
click at [399, 178] on icon "Record Again" at bounding box center [401, 179] width 4 height 4
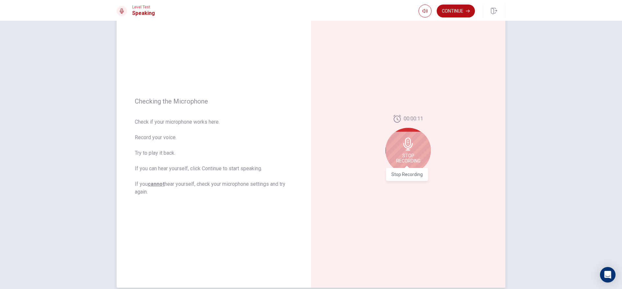
click at [408, 155] on span "Stop Recording" at bounding box center [408, 158] width 24 height 10
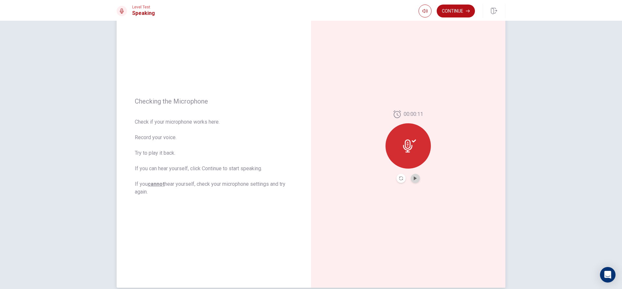
click at [411, 182] on button "Play Audio" at bounding box center [415, 178] width 9 height 9
click at [399, 184] on div "00:00:11" at bounding box center [408, 147] width 194 height 282
click at [399, 177] on icon "Record Again" at bounding box center [401, 179] width 4 height 4
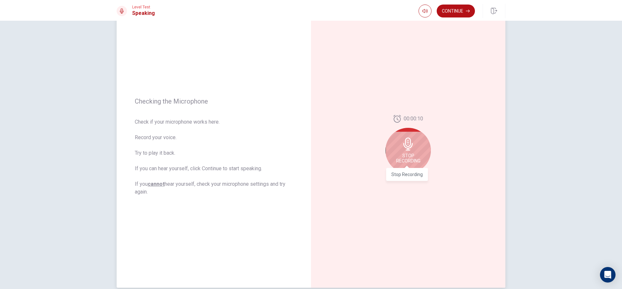
click at [403, 153] on span "Stop Recording" at bounding box center [408, 158] width 24 height 10
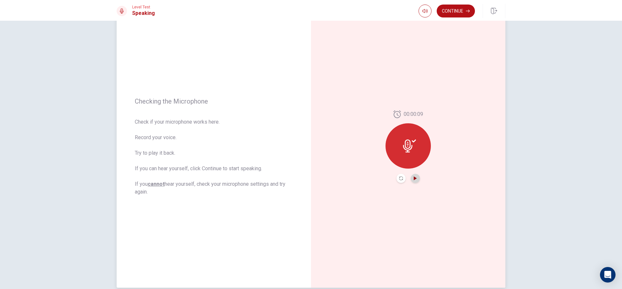
click at [414, 178] on icon "Play Audio" at bounding box center [415, 179] width 3 height 4
click at [399, 179] on icon "Record Again" at bounding box center [401, 179] width 4 height 4
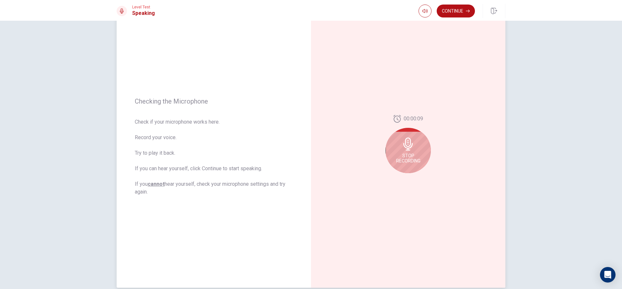
click at [404, 150] on icon at bounding box center [408, 144] width 13 height 13
click at [414, 180] on icon "Play Audio" at bounding box center [415, 179] width 3 height 4
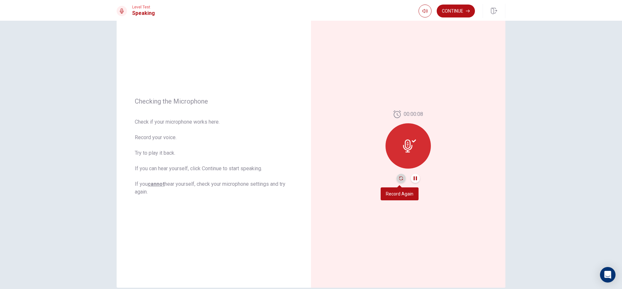
click at [399, 177] on icon "Record Again" at bounding box center [401, 179] width 4 height 4
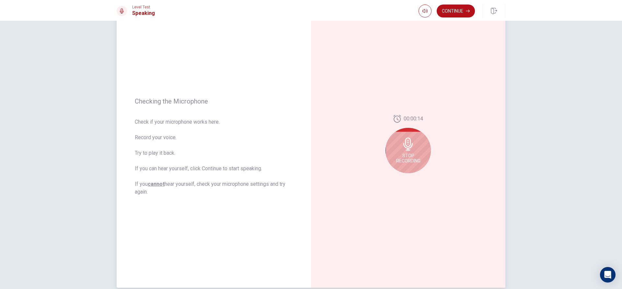
click at [406, 151] on div "Stop Recording" at bounding box center [407, 150] width 45 height 45
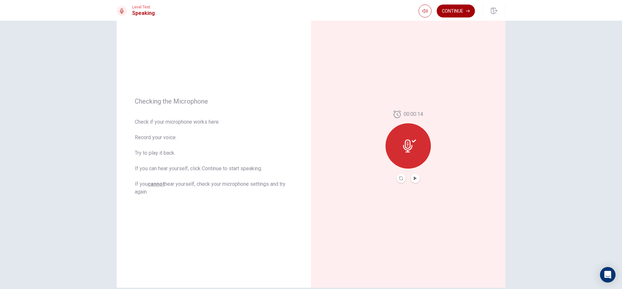
click at [449, 13] on button "Continue" at bounding box center [456, 11] width 38 height 13
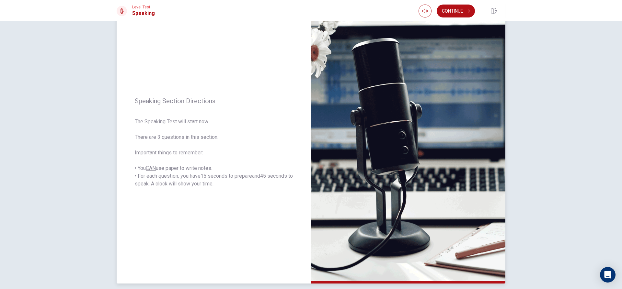
scroll to position [0, 0]
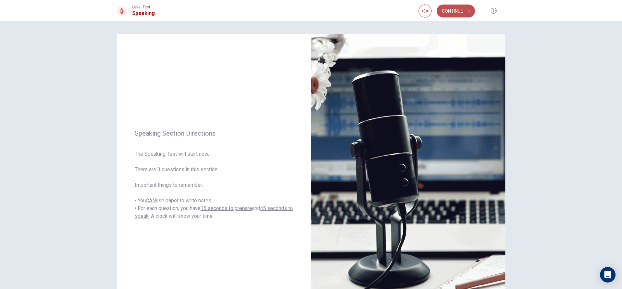
click at [455, 11] on button "Continue" at bounding box center [456, 11] width 38 height 13
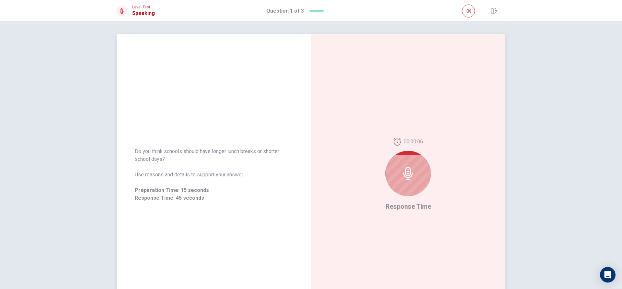
click at [411, 174] on icon at bounding box center [408, 173] width 13 height 13
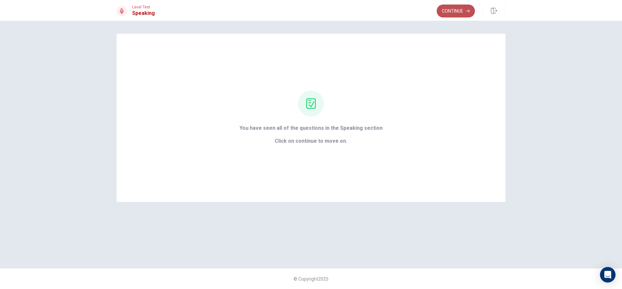
click at [453, 13] on button "Continue" at bounding box center [456, 11] width 38 height 13
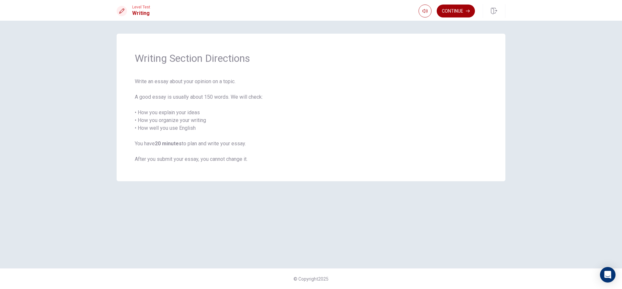
click at [456, 10] on button "Continue" at bounding box center [456, 11] width 38 height 13
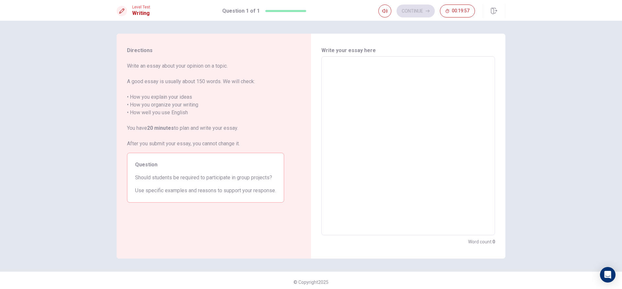
click at [339, 92] on textarea at bounding box center [408, 146] width 165 height 168
type textarea "f"
type textarea "x"
type textarea "fo"
type textarea "x"
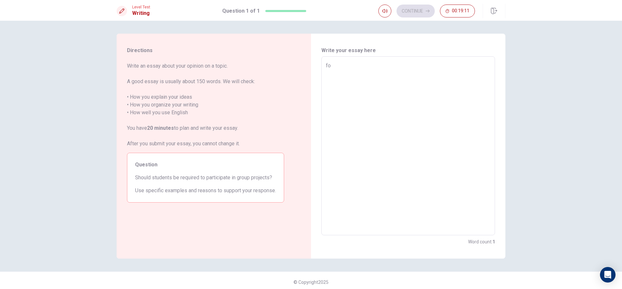
type textarea "for"
type textarea "x"
type textarea "for"
type textarea "x"
type textarea "for s"
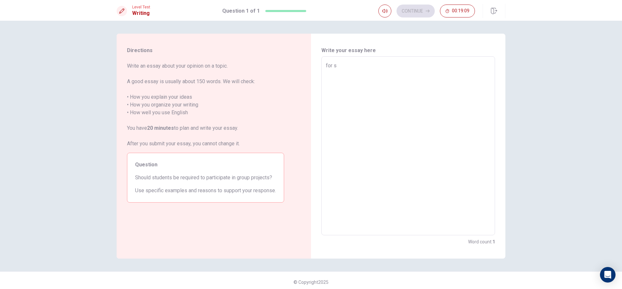
type textarea "x"
type textarea "for su"
type textarea "x"
type textarea "for sur"
type textarea "x"
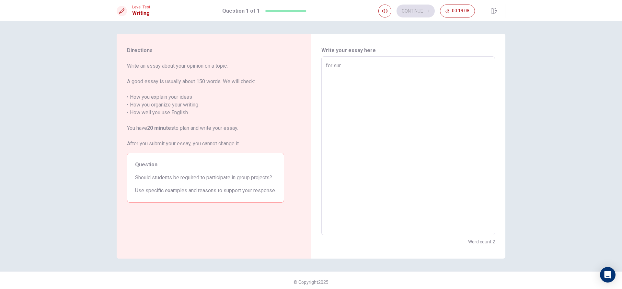
type textarea "for sure"
type textarea "x"
type textarea "for sure"
type textarea "x"
type textarea "for sure b"
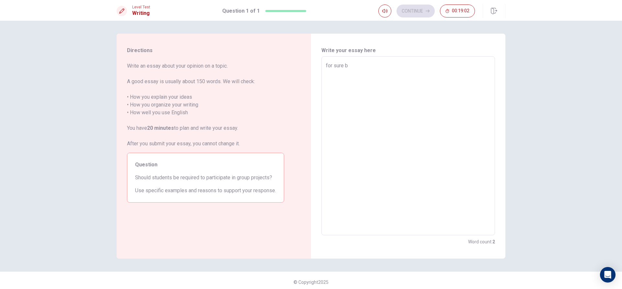
type textarea "x"
type textarea "for sure be"
type textarea "x"
type textarea "for sure be"
type textarea "x"
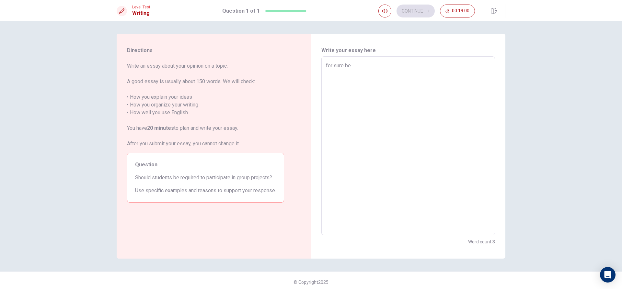
type textarea "for sure be"
type textarea "x"
type textarea "for sure bec"
type textarea "x"
type textarea "for sure beca"
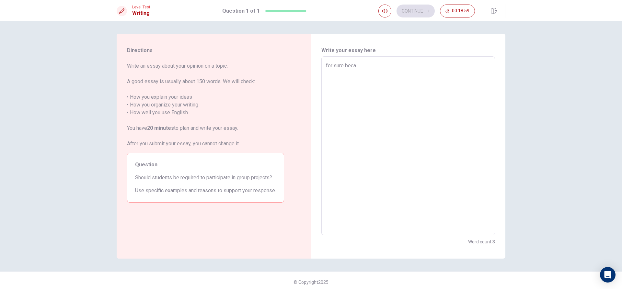
type textarea "x"
type textarea "for sure becau"
type textarea "x"
type textarea "for sure becaus"
type textarea "x"
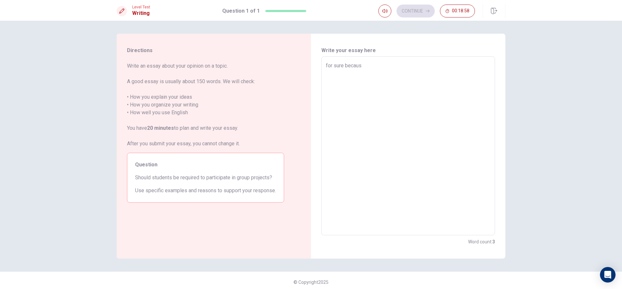
type textarea "for sure because"
type textarea "x"
type textarea "for sure because"
type textarea "x"
type textarea "for sure because w"
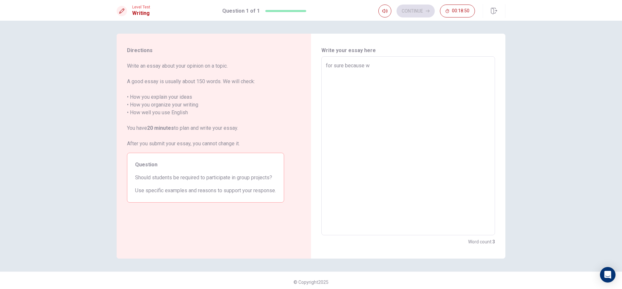
type textarea "x"
type textarea "for sure because wh"
type textarea "x"
type textarea "for sure because who"
type textarea "x"
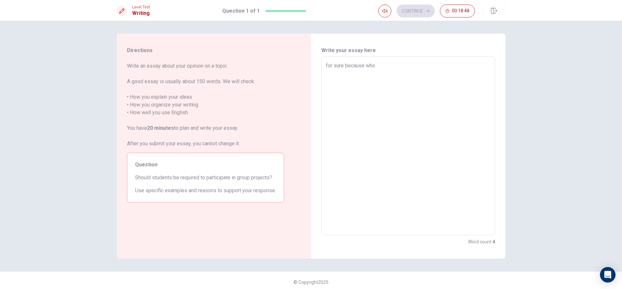
type textarea "for sure because whoa"
type textarea "x"
type textarea "for sure because whoar"
type textarea "x"
type textarea "for sure because whoare"
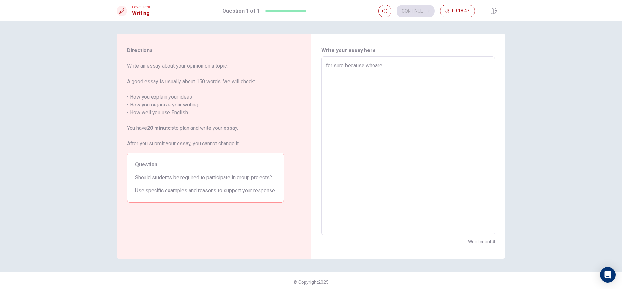
type textarea "x"
type textarea "for sure because whoar"
type textarea "x"
type textarea "for sure because whoa"
type textarea "x"
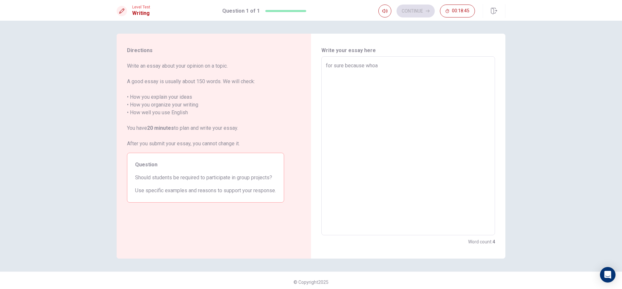
type textarea "for sure because who"
type textarea "x"
type textarea "for sure because whoa"
type textarea "x"
type textarea "for sure because whoar"
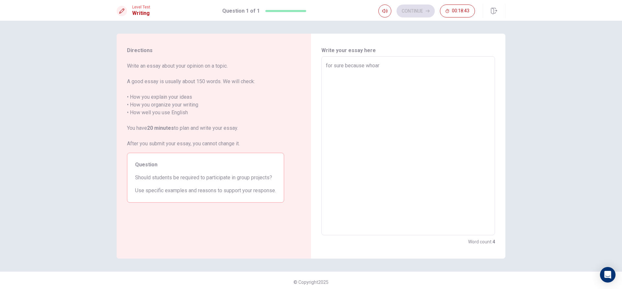
type textarea "x"
type textarea "for sure because whoare"
type textarea "x"
type textarea "for sure because whoare"
type textarea "x"
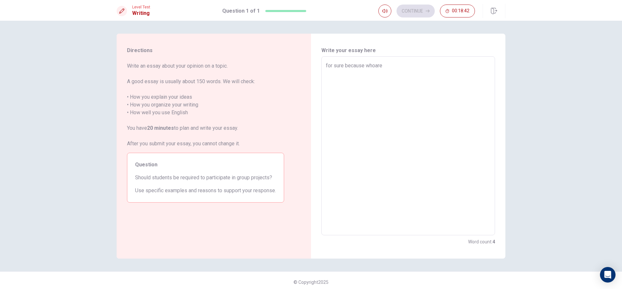
type textarea "for sure because whoare d"
type textarea "x"
type textarea "for sure because whoare do"
type textarea "x"
type textarea "for sure because whoare doi"
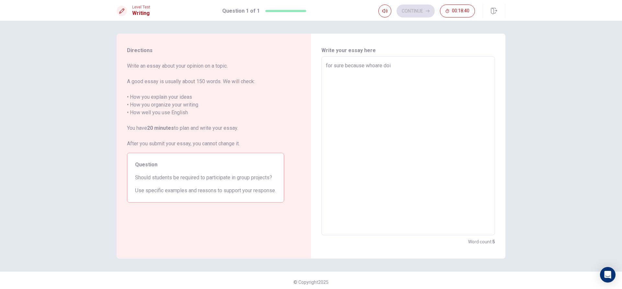
type textarea "x"
type textarea "for sure because whoare doin"
type textarea "x"
type textarea "for sure because whoare doing"
type textarea "x"
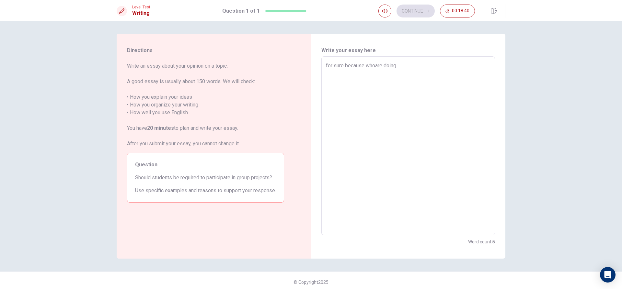
type textarea "for sure because whoare doing"
type textarea "x"
type textarea "for sure because whoare doing t"
type textarea "x"
type textarea "for sure because whoare doing th"
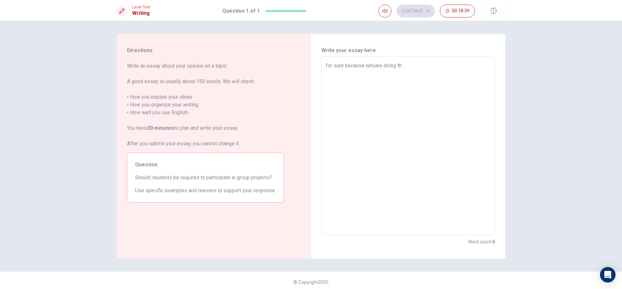
type textarea "x"
type textarea "for sure because whoare doing tha"
type textarea "x"
type textarea "for sure because whoare doing that"
type textarea "x"
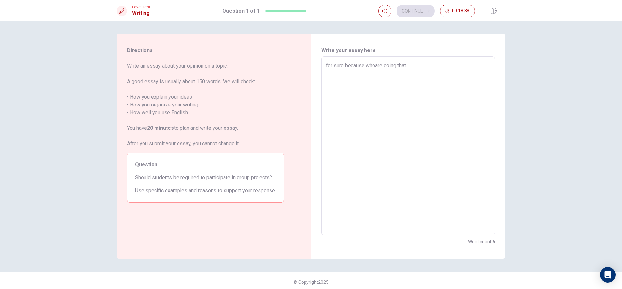
type textarea "for sure because whoare doing that"
type textarea "x"
type textarea "for sure because whoare doing that w"
type textarea "x"
type textarea "for sure because whoare doing that wo"
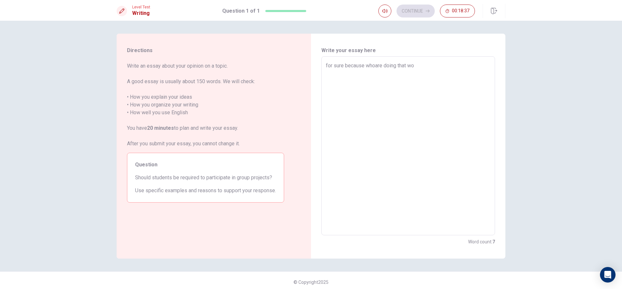
type textarea "x"
type textarea "for sure because whoare doing that wor"
type textarea "x"
type textarea "for sure because whoare doing that work"
type textarea "x"
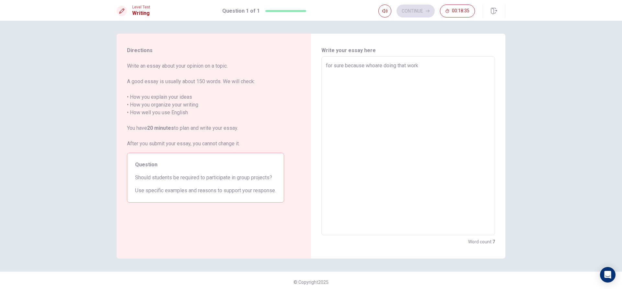
type textarea "for sure because whoare doing that workg"
type textarea "x"
type textarea "for sure because whoare doing that workgr"
type textarea "x"
type textarea "for sure because whoare doing that workgro"
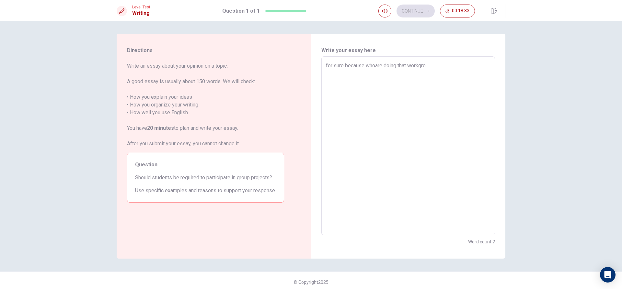
type textarea "x"
type textarea "for sure because whoare doing that workgrouy"
type textarea "x"
type textarea "for sure because whoare doing that workgrou"
type textarea "x"
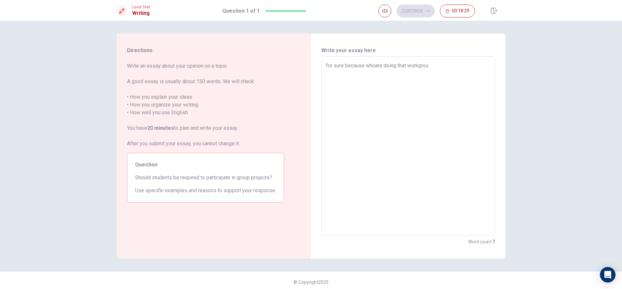
type textarea "for sure because whoare doing that workgro"
type textarea "x"
type textarea "for sure because whoare doing that workgr"
type textarea "x"
type textarea "for sure because whoare doing that workg"
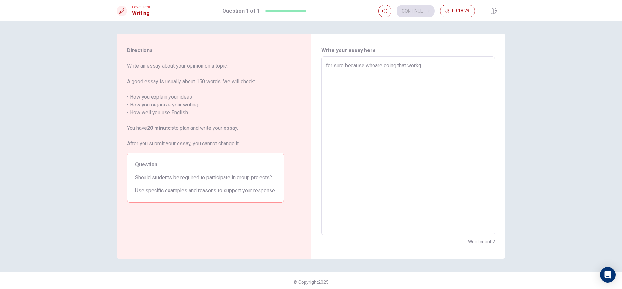
type textarea "x"
type textarea "for sure because whoare doing that work"
type textarea "x"
type textarea "for sure because whoare doing that wor"
type textarea "x"
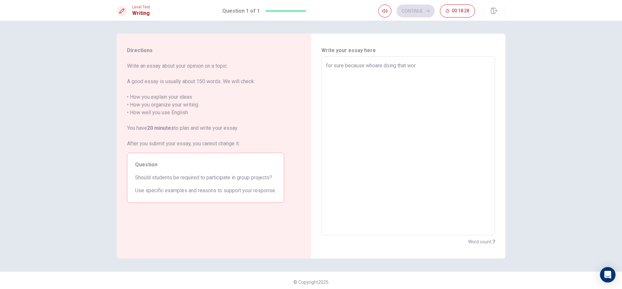
type textarea "for sure because whoare doing that wo"
type textarea "x"
type textarea "for sure because whoare doing that w"
type textarea "x"
type textarea "for sure because whoare doing that"
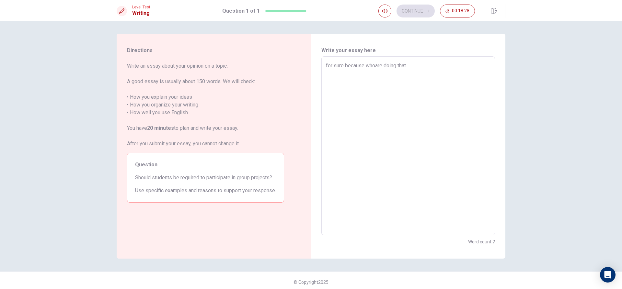
type textarea "x"
type textarea "for sure because whoare doing that p"
type textarea "x"
type textarea "for sure because whoare doing that pr"
type textarea "x"
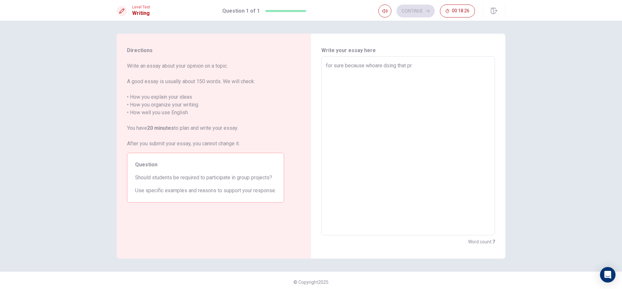
type textarea "for sure because whoare doing that pro"
type textarea "x"
type textarea "for sure because whoare doing that projh"
type textarea "x"
type textarea "for sure because whoare doing that projhe"
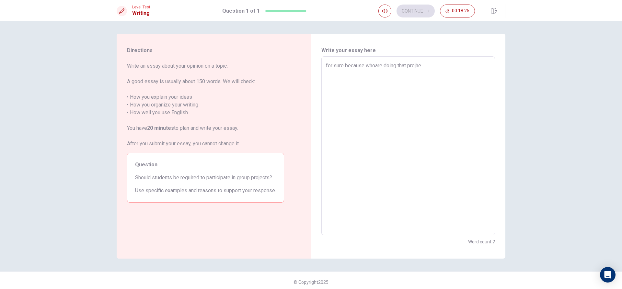
type textarea "x"
type textarea "for sure because whoare doing that projhet"
type textarea "x"
type textarea "for sure because whoare doing that projhetc"
type textarea "x"
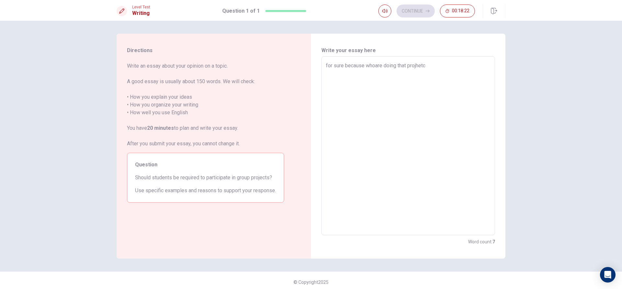
type textarea "for sure because whoare doing that projhet"
type textarea "x"
type textarea "for sure because whoare doing that projhe"
type textarea "x"
type textarea "for sure because whoare doing that projh"
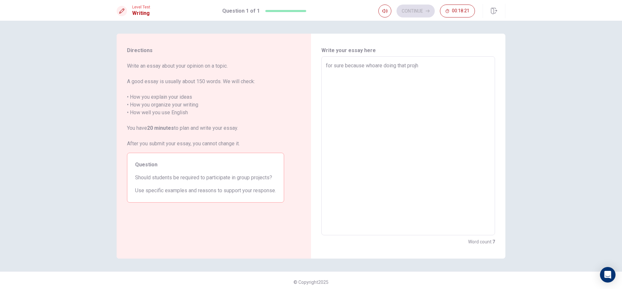
type textarea "x"
type textarea "for sure because whoare doing that proj"
type textarea "x"
type textarea "for sure because whoare doing that proje"
type textarea "x"
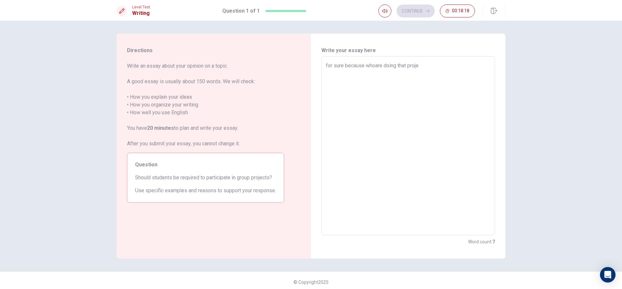
type textarea "for sure because whoare doing that projec"
type textarea "x"
type textarea "for sure because whoare doing that project"
type textarea "x"
type textarea "for sure because whoare doing that project"
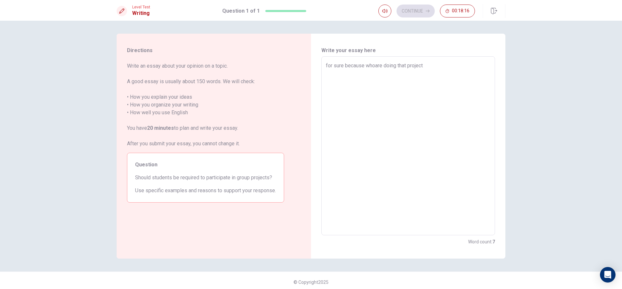
type textarea "x"
type textarea "for sure because whoare doing that project i"
type textarea "x"
type textarea "for sure because whoare doing that project is"
type textarea "x"
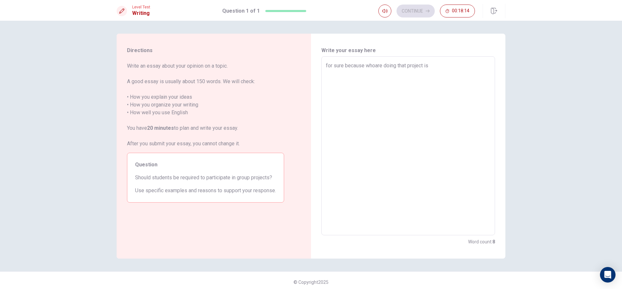
type textarea "for sure because whoare doing that project is"
type textarea "x"
type textarea "for sure because whoare doing that project is t"
type textarea "x"
type textarea "for sure because whoare doing that project is th"
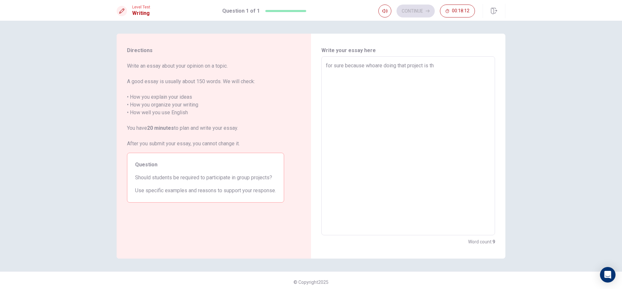
type textarea "x"
type textarea "for sure because whoare doing that project is the"
type textarea "x"
type textarea "for sure because whoare doing that project is them"
type textarea "x"
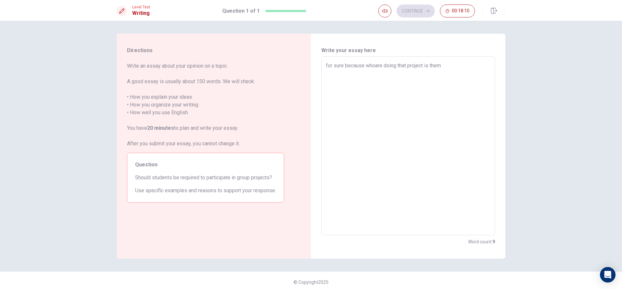
type textarea "for sure because whoare doing that project is them"
type textarea "x"
type textarea "for sure because whoare doing that project is them t"
type textarea "x"
type textarea "for sure because whoare doing that project is them th"
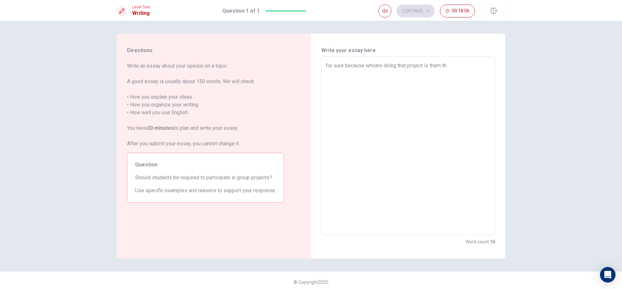
type textarea "x"
type textarea "for sure because whoare doing that project is them the"
type textarea "x"
type textarea "for sure because whoare doing that project is them they"
type textarea "x"
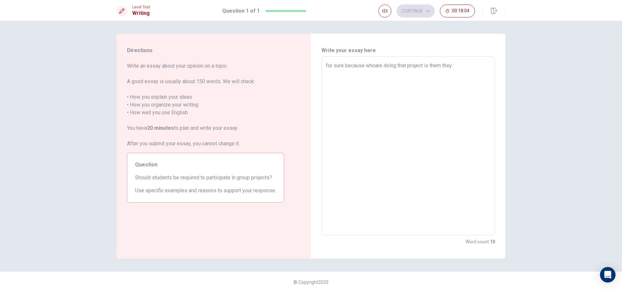
type textarea "for sure because whoare doing that project is them they"
type textarea "x"
type textarea "for sure because whoare doing that project is them they c"
type textarea "x"
type textarea "for sure because whoare doing that project is them they ca"
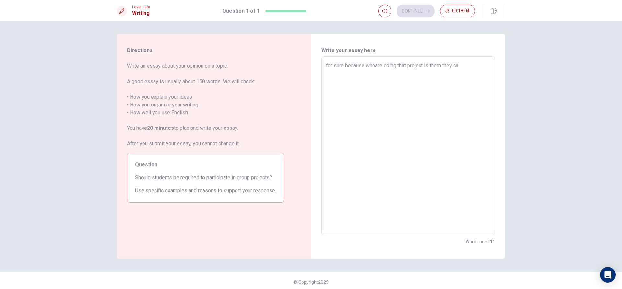
type textarea "x"
type textarea "for sure because whoare doing that project is them they can"
type textarea "x"
type textarea "for sure because whoare doing that project is them they can"
type textarea "x"
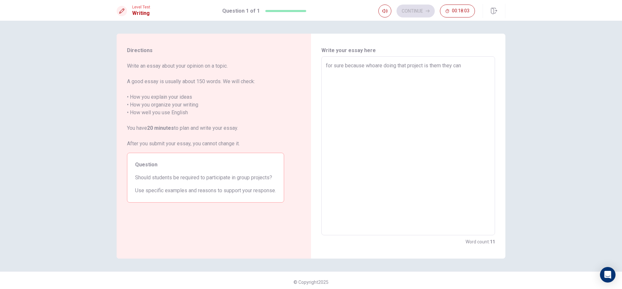
type textarea "for sure because whoare doing that project is them they can c"
type textarea "x"
type textarea "for sure because whoare doing that project is them they can ch"
type textarea "x"
type textarea "for sure because whoare doing that project is them they can cho"
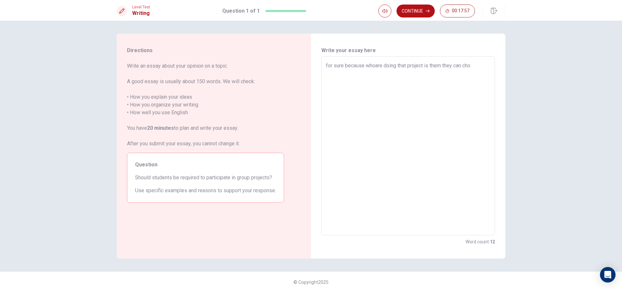
type textarea "x"
type textarea "for sure because whoare doing that project is them they can chos"
type textarea "x"
type textarea "for sure because whoare doing that project is them they can chose"
type textarea "x"
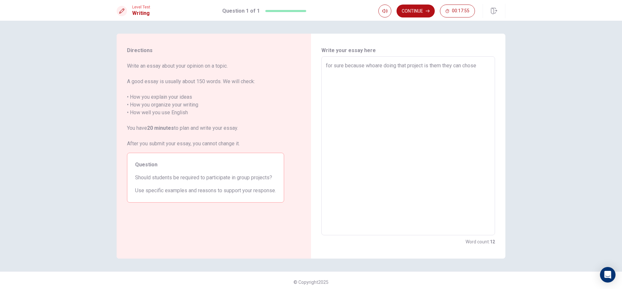
type textarea "for sure because whoare doing that project is them they can chosee"
type textarea "x"
type textarea "for sure because whoare doing that project is them they can chose"
type textarea "x"
type textarea "for sure because whoare doing that project is them they can choset"
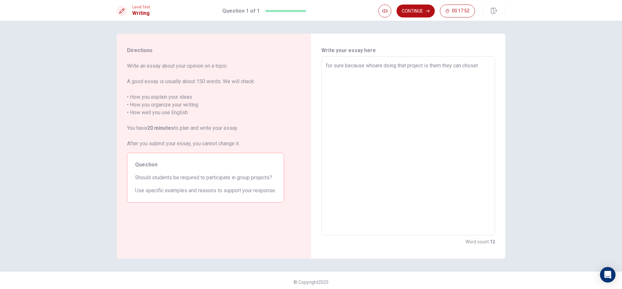
type textarea "x"
click at [330, 67] on textarea "for sure because whoare doing that project is them they can chose they partner …" at bounding box center [408, 146] width 165 height 168
click at [352, 81] on textarea "for sure because whoare doing that project is them they can chose they partner …" at bounding box center [408, 146] width 165 height 168
click at [409, 88] on textarea "for sure because whoare doing that project is them they can chose they partner …" at bounding box center [408, 146] width 165 height 168
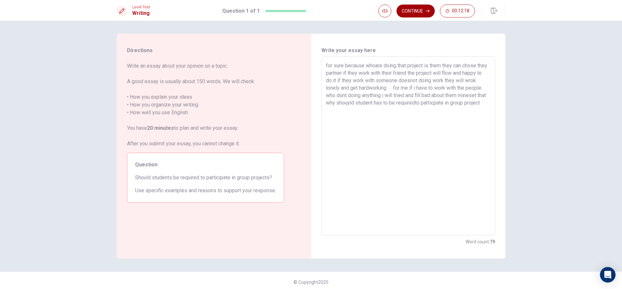
click at [415, 10] on button "Continue" at bounding box center [415, 11] width 38 height 13
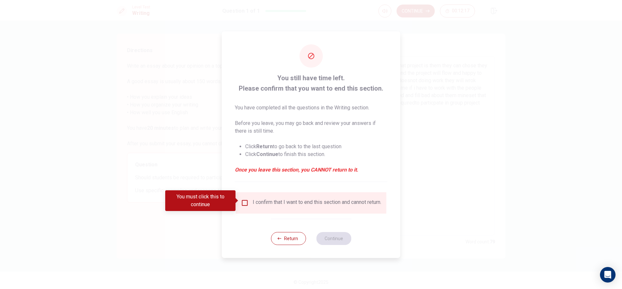
click at [244, 203] on input "You must click this to continue" at bounding box center [245, 203] width 8 height 8
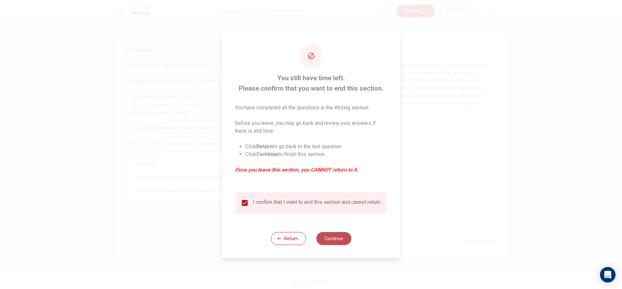
click at [341, 240] on button "Continue" at bounding box center [333, 238] width 35 height 13
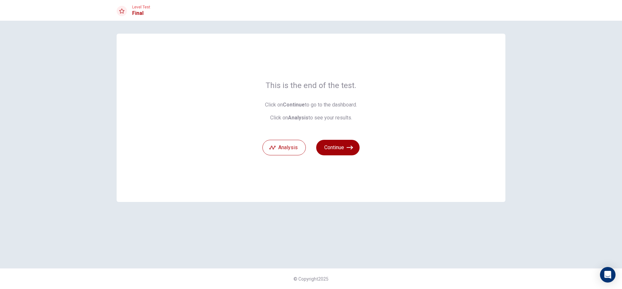
click at [342, 145] on button "Continue" at bounding box center [337, 148] width 43 height 16
